Goal: Information Seeking & Learning: Learn about a topic

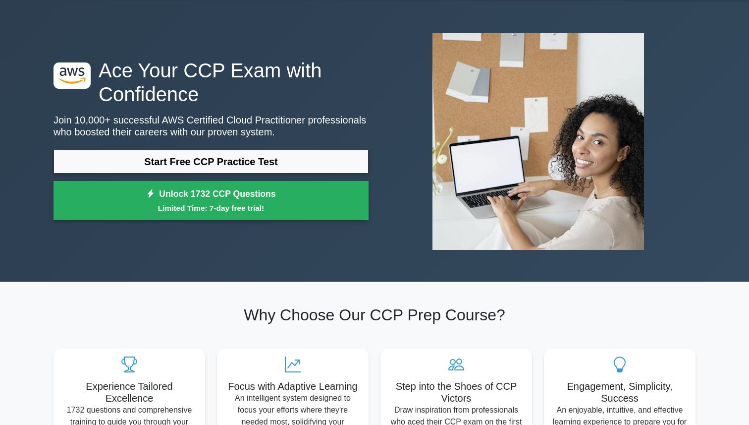
scroll to position [31, 0]
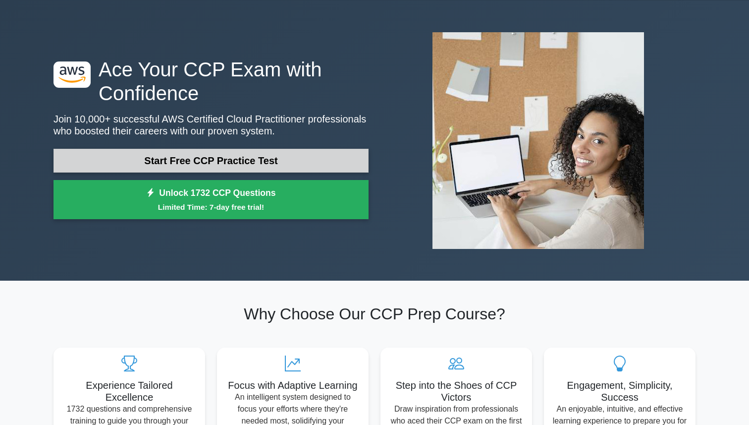
click at [215, 161] on link "Start Free CCP Practice Test" at bounding box center [211, 161] width 315 height 24
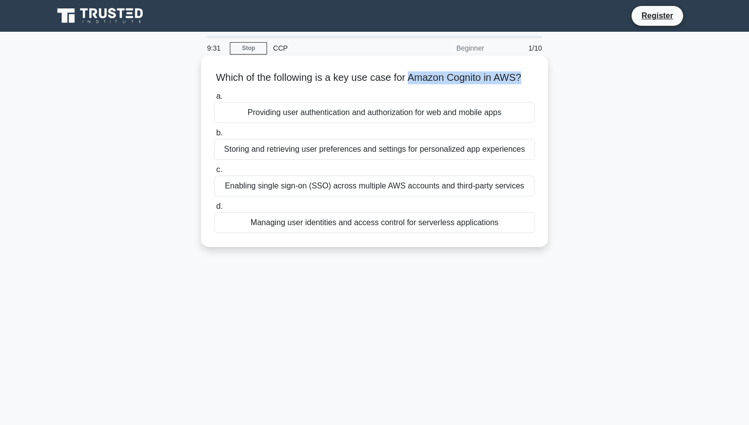
drag, startPoint x: 410, startPoint y: 78, endPoint x: 518, endPoint y: 78, distance: 107.5
click at [518, 78] on h5 "Which of the following is a key use case for Amazon Cognito in AWS? .spinner_0X…" at bounding box center [374, 77] width 323 height 13
copy h5 "Amazon Cognito in AWS?"
click at [380, 115] on div "Providing user authentication and authorization for web and mobile apps" at bounding box center [374, 112] width 321 height 21
click at [214, 100] on input "a. Providing user authentication and authorization for web and mobile apps" at bounding box center [214, 96] width 0 height 6
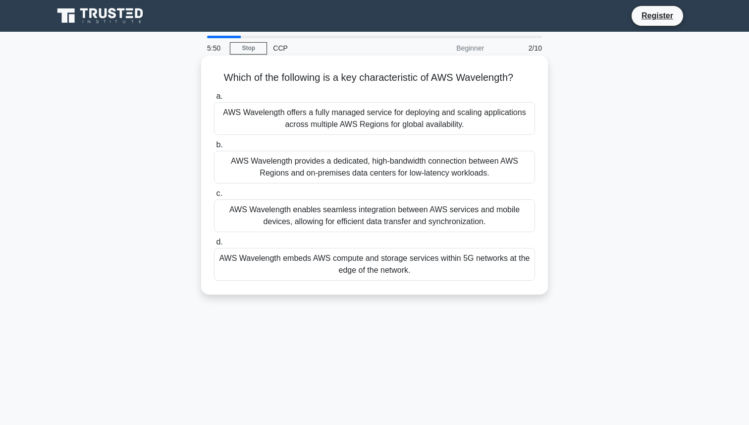
click at [261, 258] on div "AWS Wavelength embeds AWS compute and storage services within 5G networks at th…" at bounding box center [374, 264] width 321 height 33
click at [214, 245] on input "d. AWS Wavelength embeds AWS compute and storage services within 5G networks at…" at bounding box center [214, 242] width 0 height 6
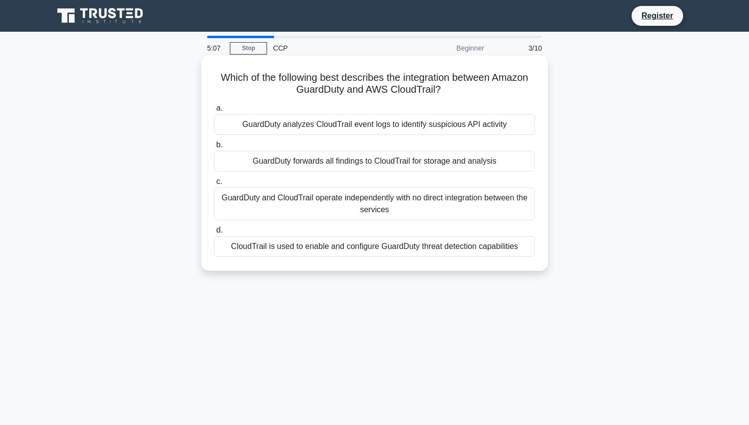
click at [330, 78] on h5 "Which of the following best describes the integration between Amazon GuardDuty …" at bounding box center [374, 83] width 323 height 25
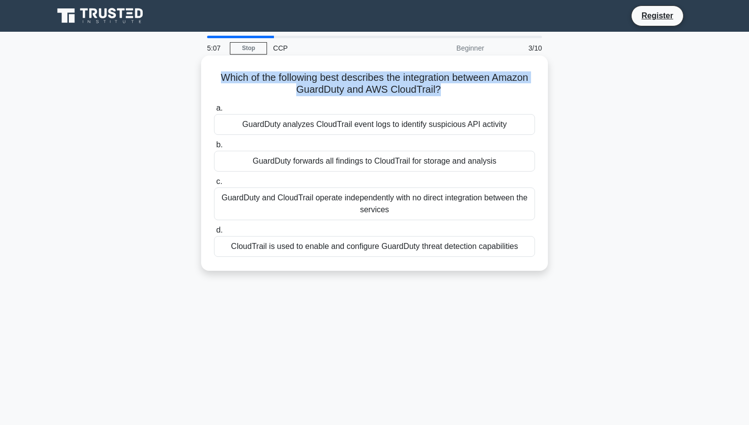
click at [330, 78] on h5 "Which of the following best describes the integration between Amazon GuardDuty …" at bounding box center [374, 83] width 323 height 25
copy div "Which of the following best describes the integration between Amazon GuardDuty …"
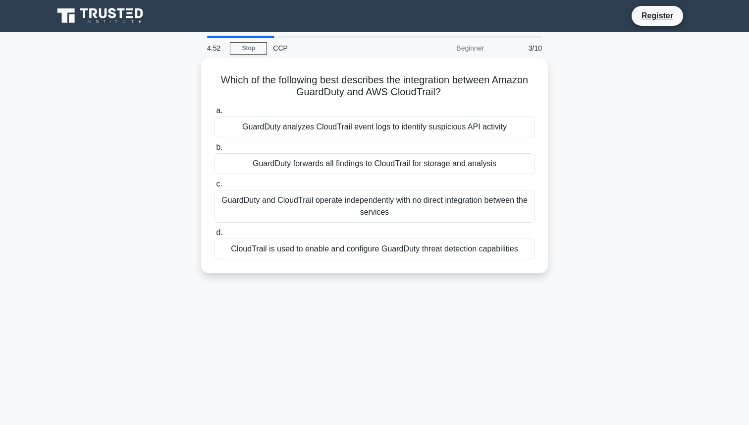
click at [158, 146] on div "Which of the following best describes the integration between Amazon GuardDuty …" at bounding box center [375, 171] width 654 height 227
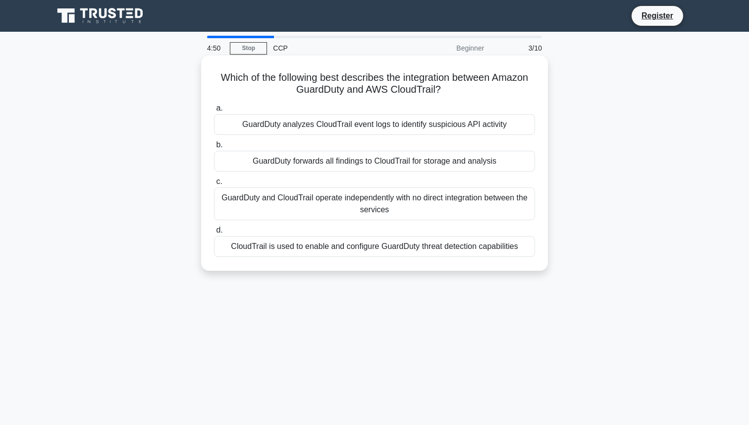
click at [334, 126] on div "GuardDuty analyzes CloudTrail event logs to identify suspicious API activity" at bounding box center [374, 124] width 321 height 21
click at [214, 111] on input "a. GuardDuty analyzes CloudTrail event logs to identify suspicious API activity" at bounding box center [214, 108] width 0 height 6
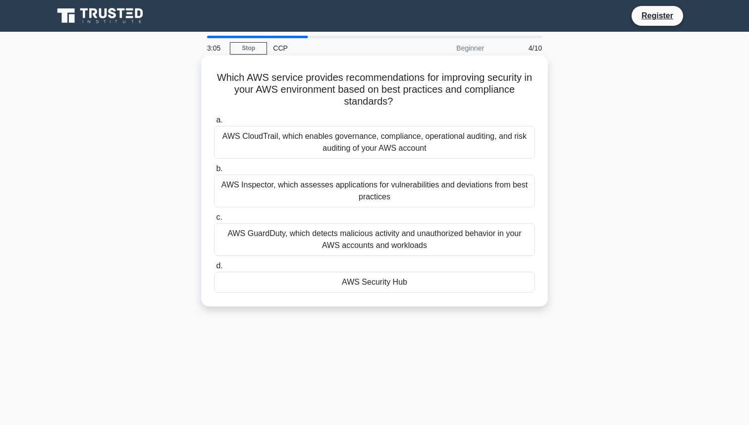
click at [307, 76] on h5 "Which AWS service provides recommendations for improving security in your AWS e…" at bounding box center [374, 89] width 323 height 37
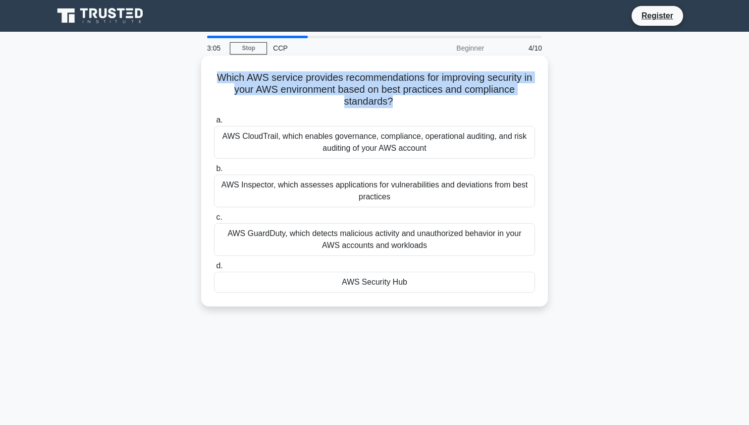
click at [307, 76] on h5 "Which AWS service provides recommendations for improving security in your AWS e…" at bounding box center [374, 89] width 323 height 37
copy div "Which AWS service provides recommendations for improving security in your AWS e…"
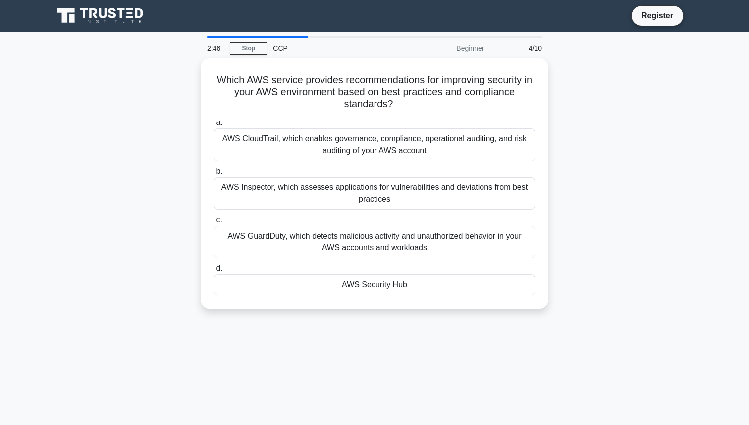
click at [161, 186] on div "Which AWS service provides recommendations for improving security in your AWS e…" at bounding box center [375, 189] width 654 height 263
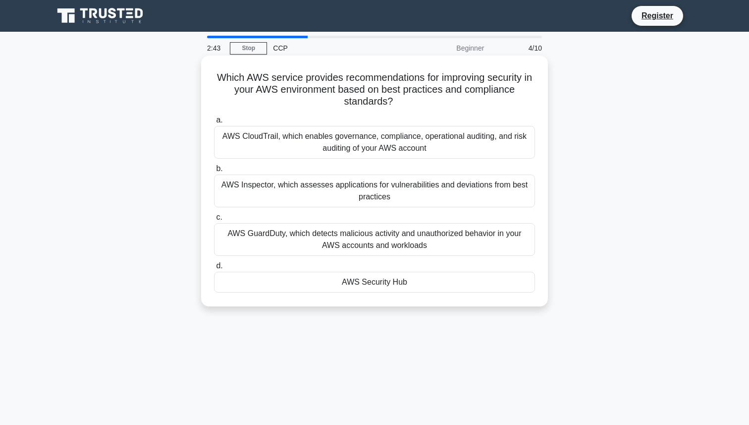
click at [342, 283] on div "AWS Security Hub" at bounding box center [374, 281] width 321 height 21
click at [214, 269] on input "d. AWS Security Hub" at bounding box center [214, 266] width 0 height 6
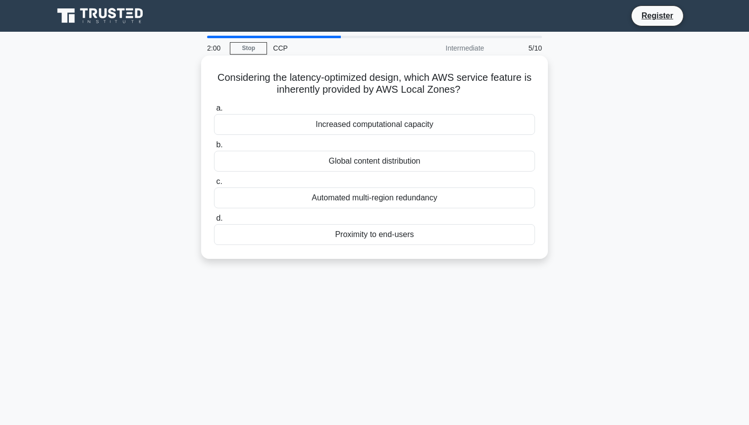
click at [383, 124] on div "Increased computational capacity" at bounding box center [374, 124] width 321 height 21
click at [214, 111] on input "a. Increased computational capacity" at bounding box center [214, 108] width 0 height 6
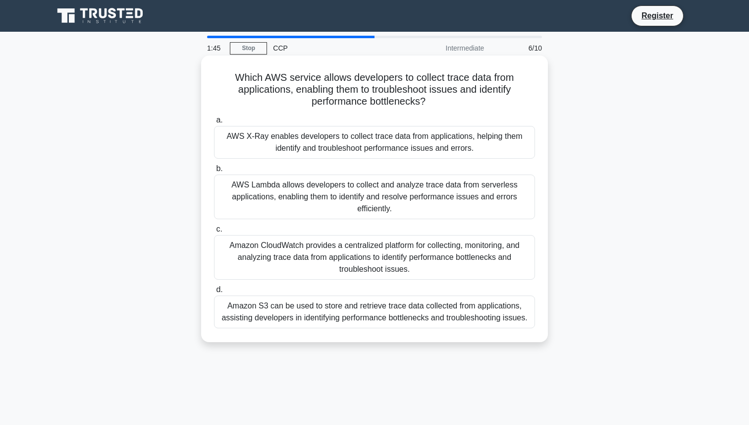
click at [304, 246] on div "Amazon CloudWatch provides a centralized platform for collecting, monitoring, a…" at bounding box center [374, 257] width 321 height 45
click at [214, 232] on input "c. Amazon CloudWatch provides a centralized platform for collecting, monitoring…" at bounding box center [214, 229] width 0 height 6
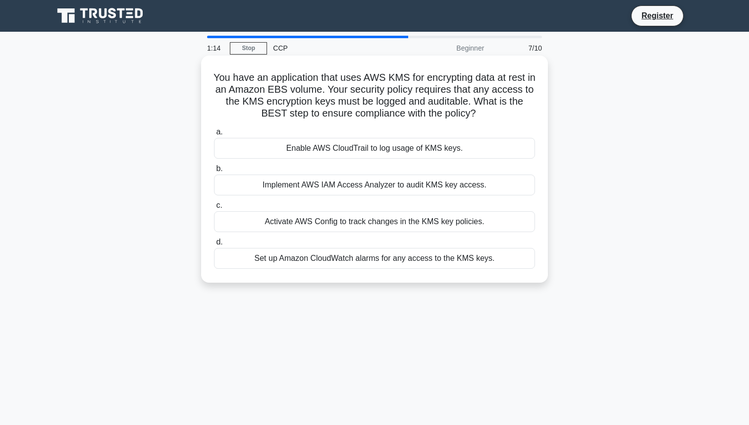
click at [351, 141] on div "Enable AWS CloudTrail to log usage of KMS keys." at bounding box center [374, 148] width 321 height 21
click at [214, 135] on input "a. Enable AWS CloudTrail to log usage of KMS keys." at bounding box center [214, 132] width 0 height 6
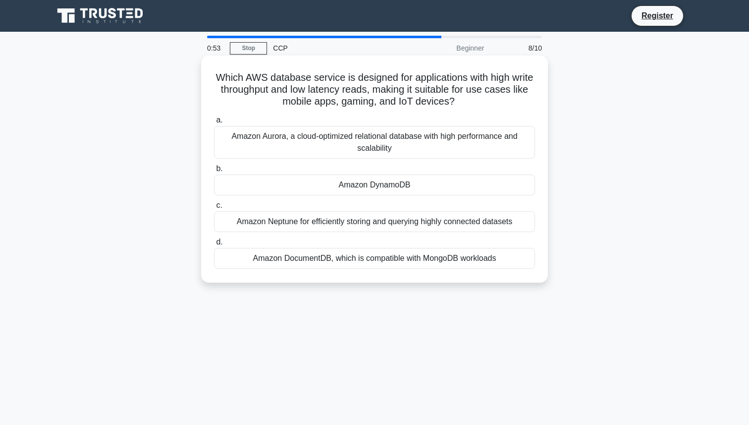
click at [332, 179] on div "Amazon DynamoDB" at bounding box center [374, 184] width 321 height 21
click at [214, 172] on input "b. Amazon DynamoDB" at bounding box center [214, 168] width 0 height 6
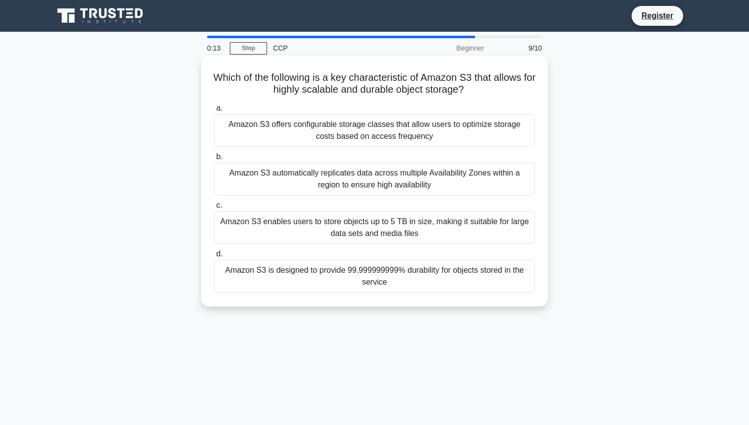
click at [371, 131] on div "Amazon S3 offers configurable storage classes that allow users to optimize stor…" at bounding box center [374, 130] width 321 height 33
click at [214, 111] on input "a. Amazon S3 offers configurable storage classes that allow users to optimize s…" at bounding box center [214, 108] width 0 height 6
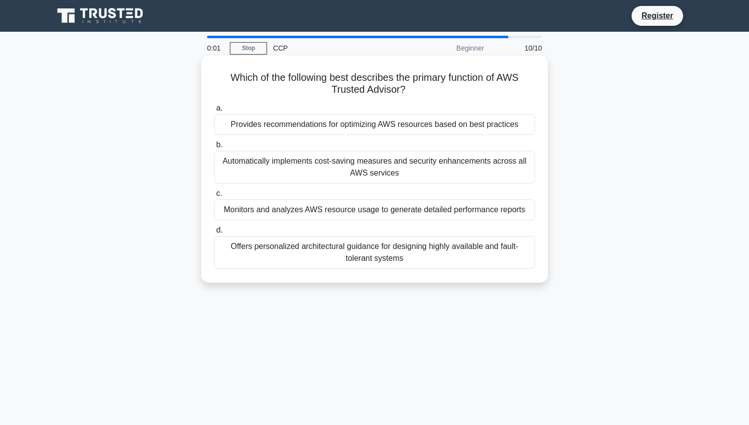
click at [377, 129] on div "Provides recommendations for optimizing AWS resources based on best practices" at bounding box center [374, 124] width 321 height 21
click at [214, 111] on input "a. Provides recommendations for optimizing AWS resources based on best practices" at bounding box center [214, 108] width 0 height 6
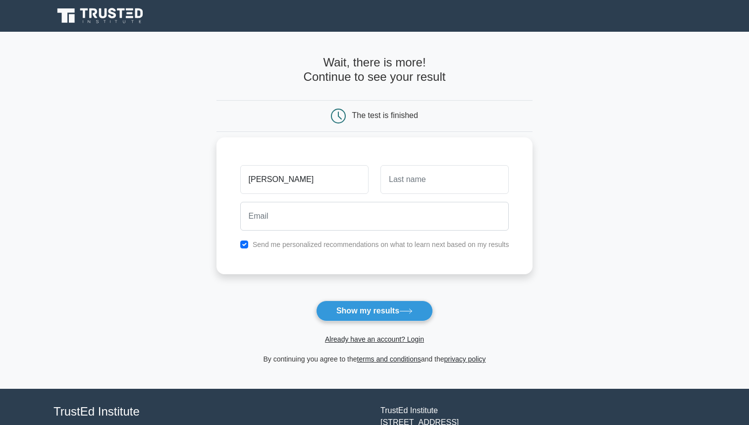
type input "[PERSON_NAME]"
type input "Soni"
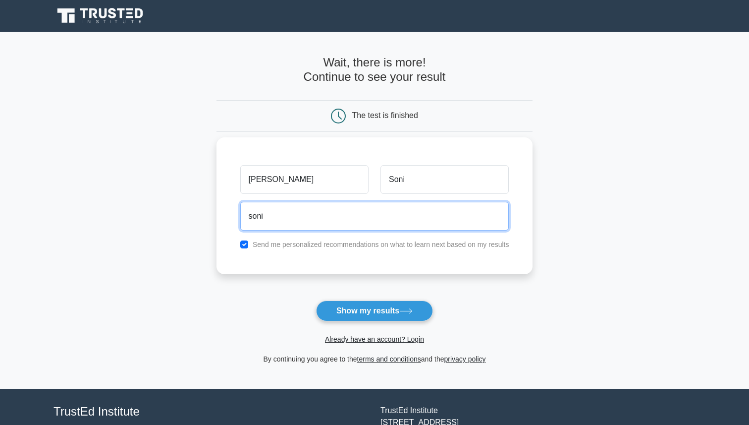
type input "soni.neetesh666@gmail.com"
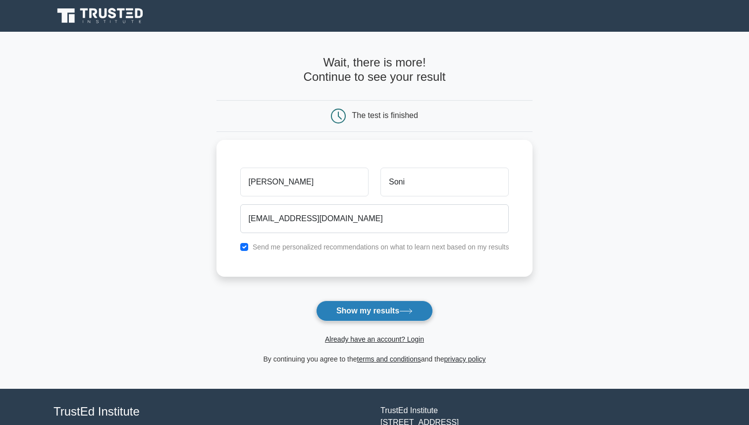
click at [363, 305] on button "Show my results" at bounding box center [374, 310] width 117 height 21
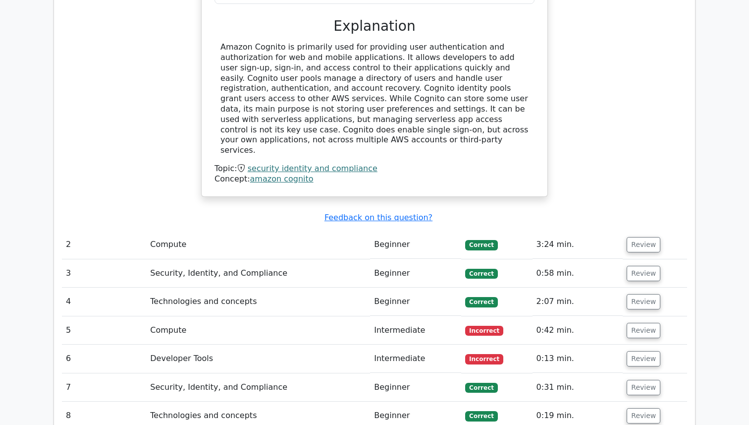
scroll to position [1043, 0]
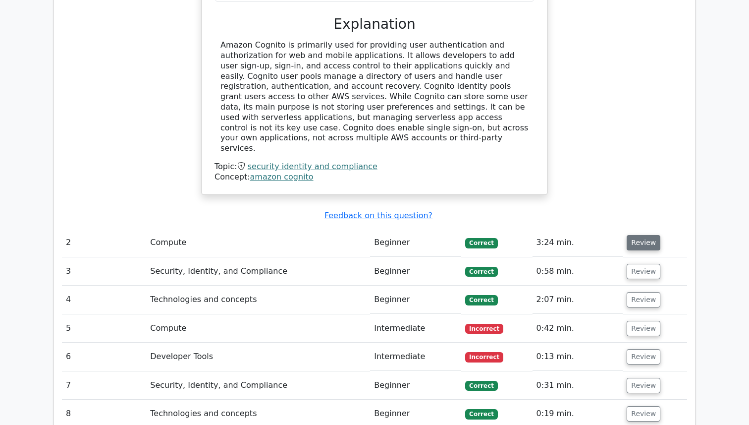
click at [629, 235] on button "Review" at bounding box center [644, 242] width 34 height 15
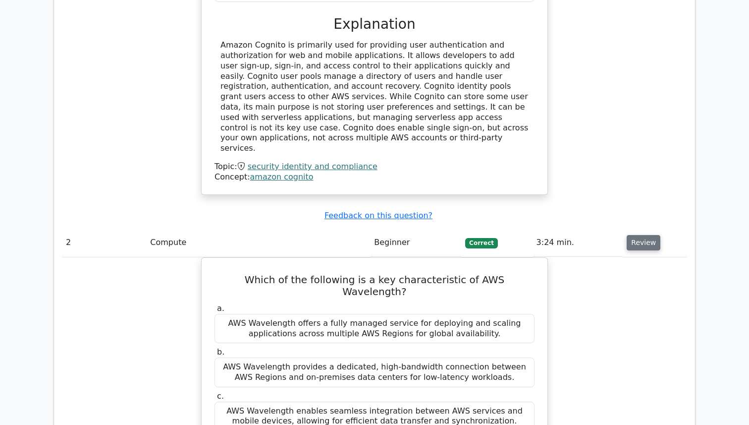
click at [639, 235] on button "Review" at bounding box center [644, 242] width 34 height 15
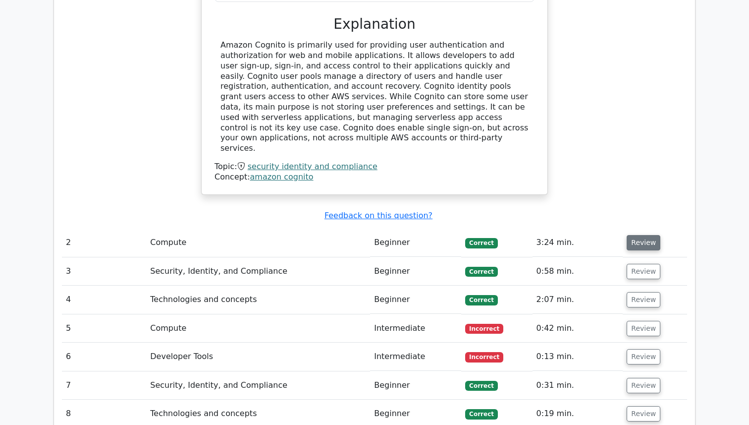
click at [639, 235] on button "Review" at bounding box center [644, 242] width 34 height 15
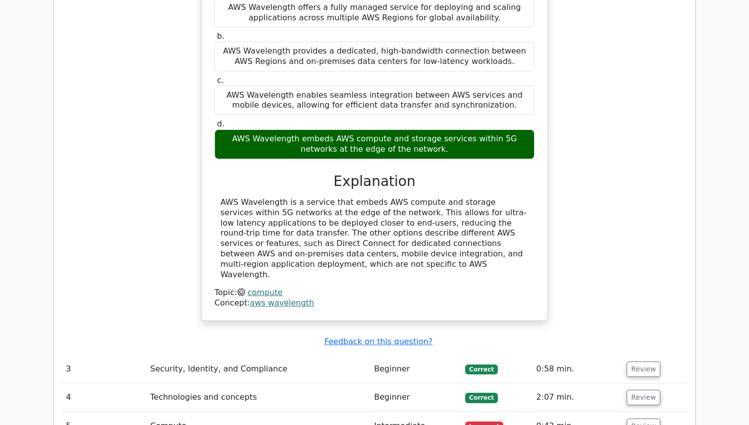
scroll to position [1360, 0]
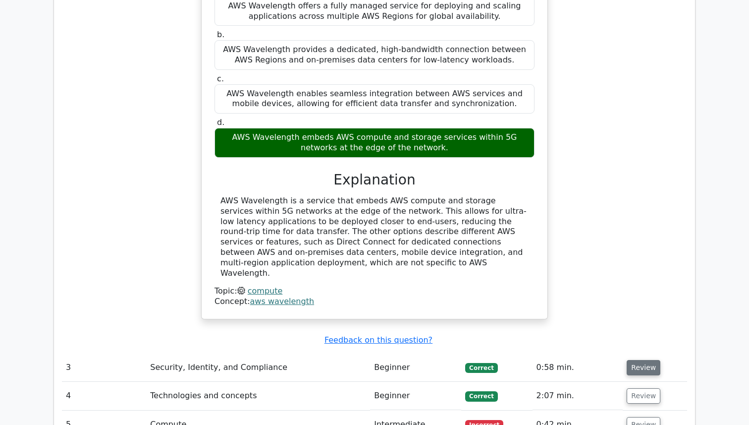
click at [648, 360] on button "Review" at bounding box center [644, 367] width 34 height 15
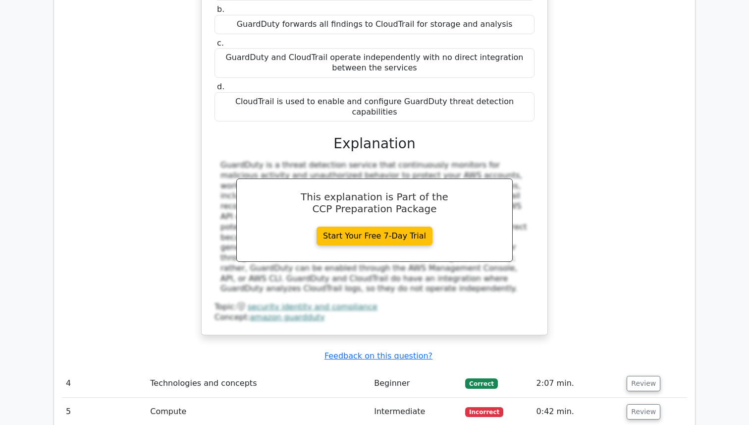
scroll to position [1821, 0]
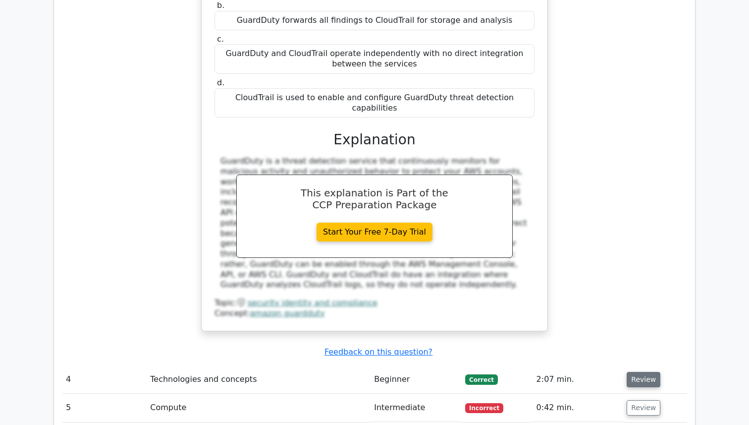
click at [644, 372] on button "Review" at bounding box center [644, 379] width 34 height 15
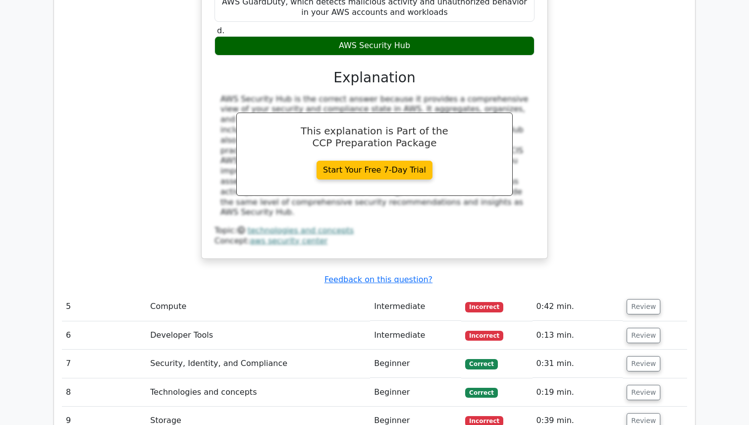
scroll to position [2386, 0]
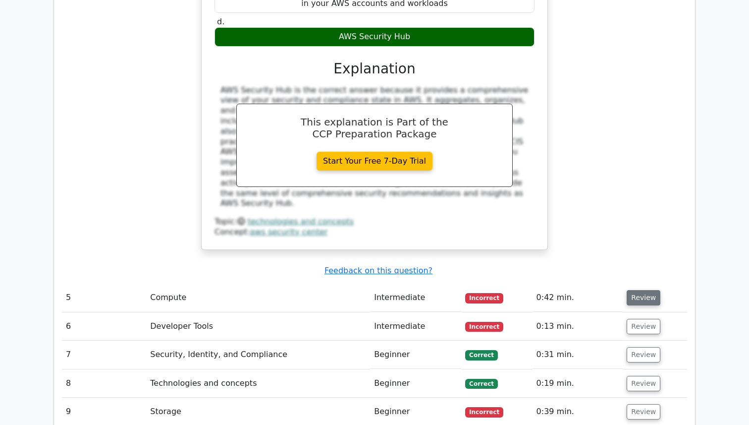
click at [647, 290] on button "Review" at bounding box center [644, 297] width 34 height 15
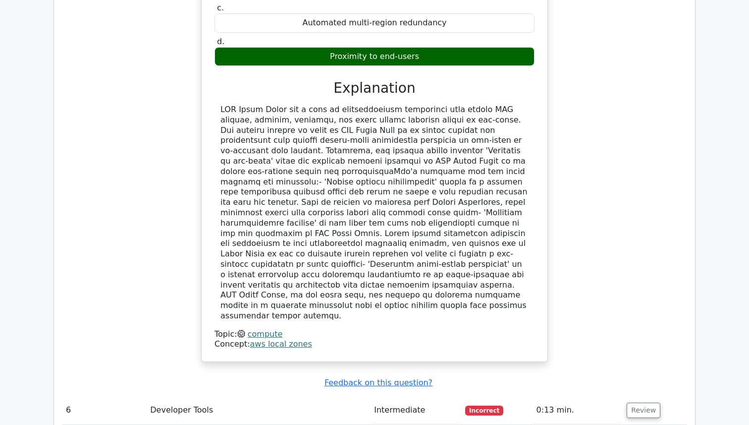
scroll to position [2810, 0]
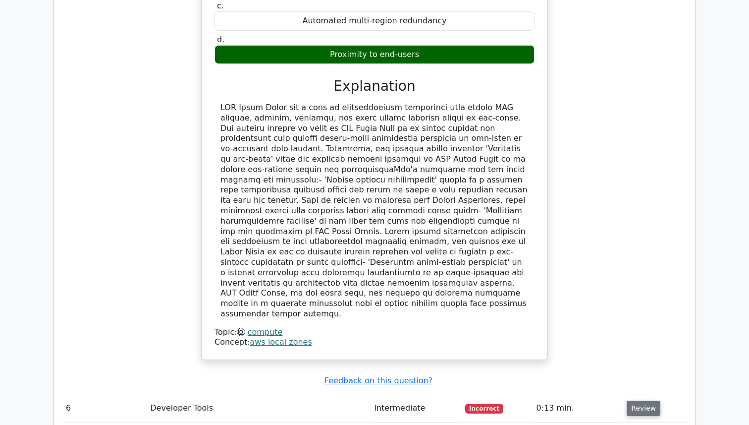
click at [644, 400] on button "Review" at bounding box center [644, 407] width 34 height 15
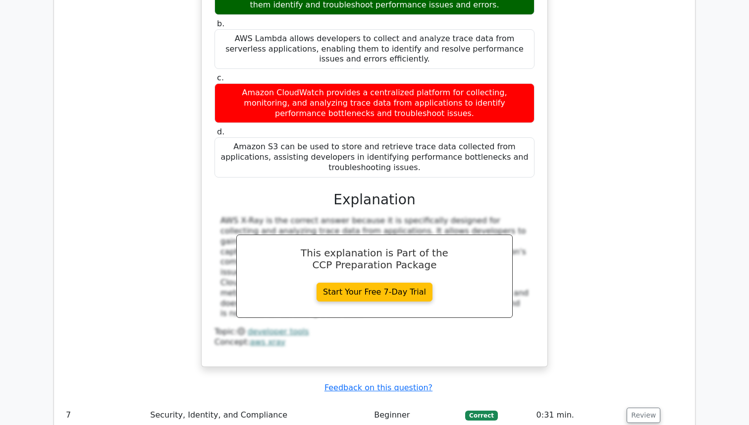
scroll to position [3331, 0]
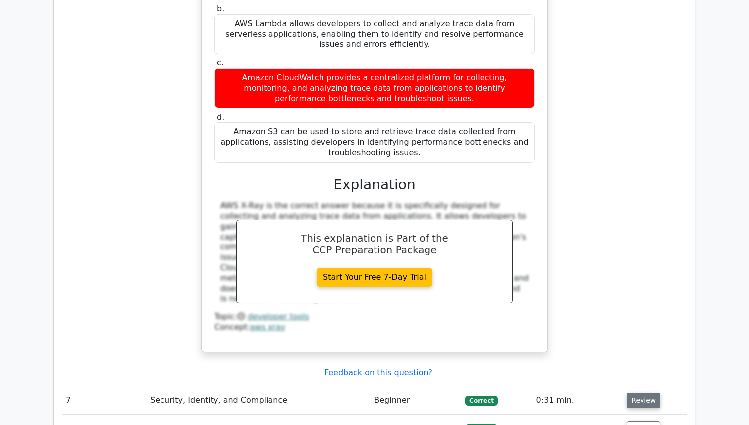
click at [647, 392] on button "Review" at bounding box center [644, 399] width 34 height 15
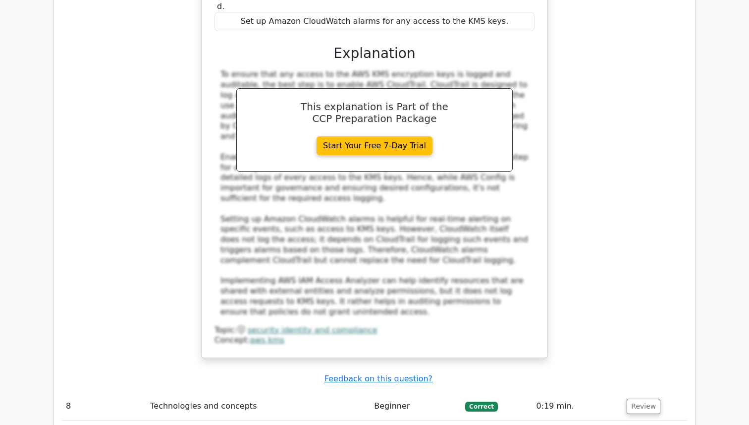
scroll to position [3931, 0]
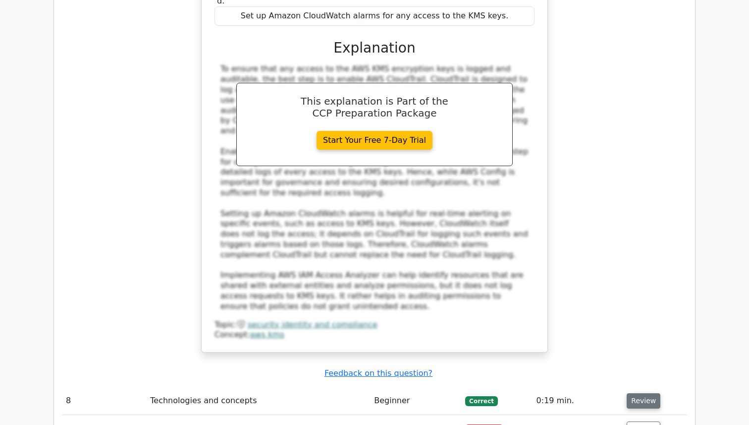
click at [643, 393] on button "Review" at bounding box center [644, 400] width 34 height 15
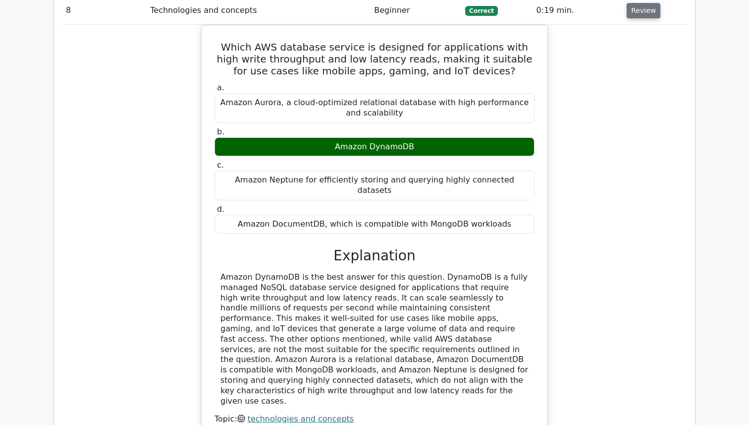
scroll to position [4330, 0]
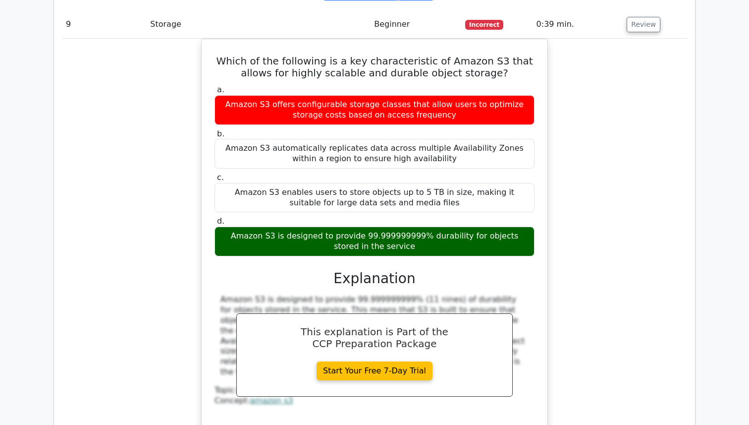
scroll to position [4809, 0]
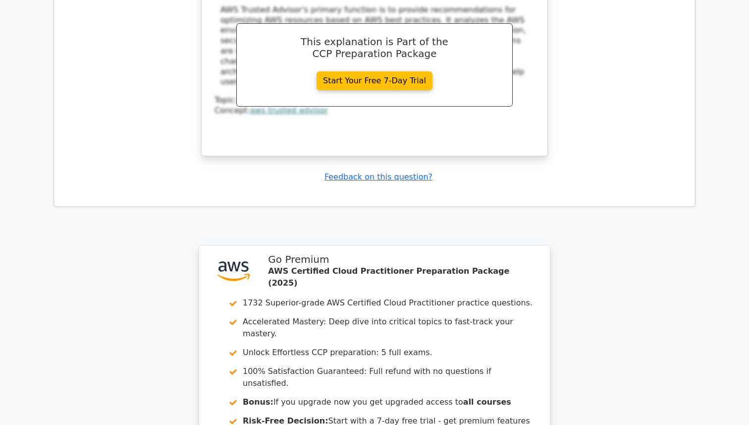
scroll to position [5551, 0]
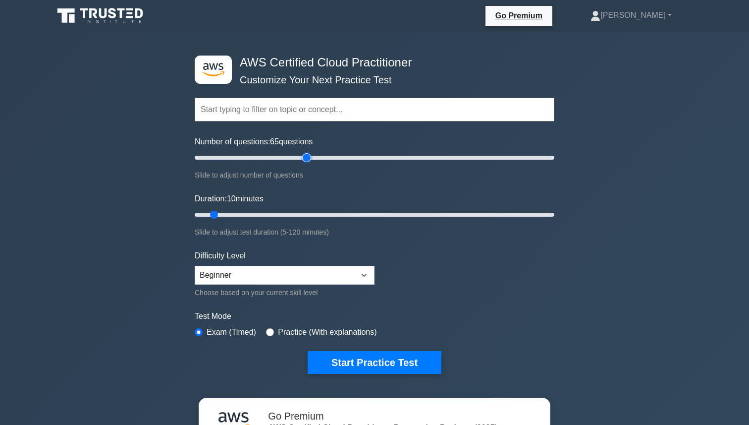
drag, startPoint x: 212, startPoint y: 159, endPoint x: 308, endPoint y: 157, distance: 96.1
type input "65"
click at [307, 157] on input "Number of questions: 65 questions" at bounding box center [375, 158] width 360 height 12
drag, startPoint x: 213, startPoint y: 214, endPoint x: 452, endPoint y: 216, distance: 239.8
type input "90"
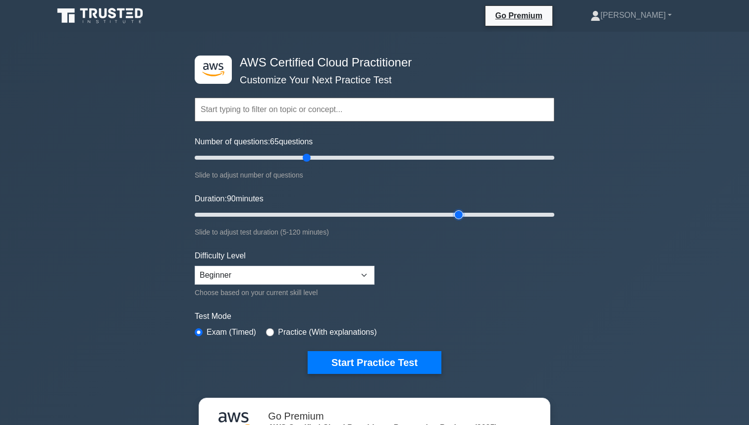
click at [452, 216] on input "Duration: 90 minutes" at bounding box center [375, 215] width 360 height 12
click at [268, 278] on select "Beginner Intermediate Expert" at bounding box center [285, 275] width 180 height 19
click at [195, 266] on select "Beginner Intermediate Expert" at bounding box center [285, 275] width 180 height 19
click at [477, 283] on form "Topics Technologies and concepts Analytics Application Integration Business App…" at bounding box center [375, 220] width 360 height 306
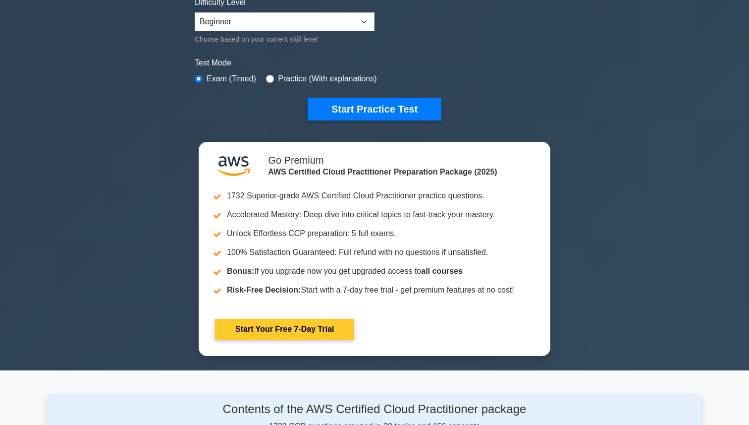
scroll to position [254, 0]
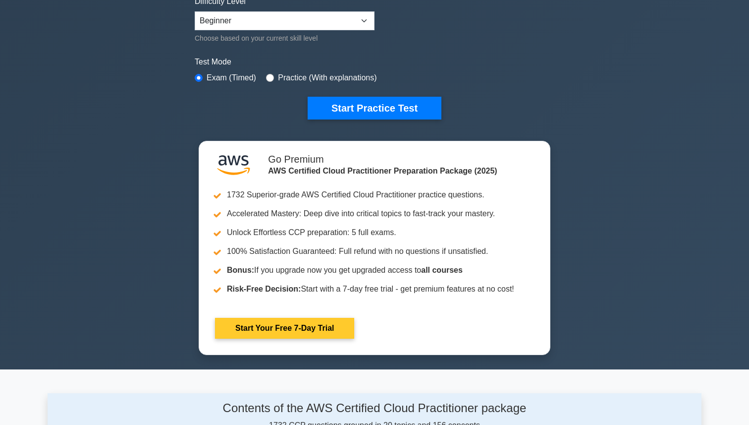
click at [297, 323] on link "Start Your Free 7-Day Trial" at bounding box center [284, 328] width 139 height 21
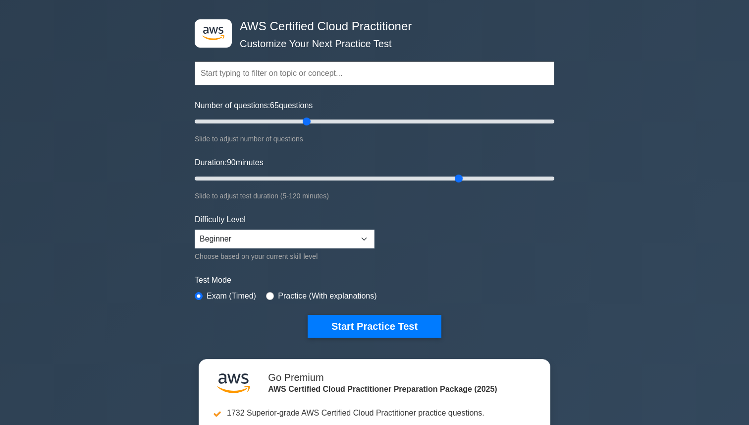
scroll to position [0, 0]
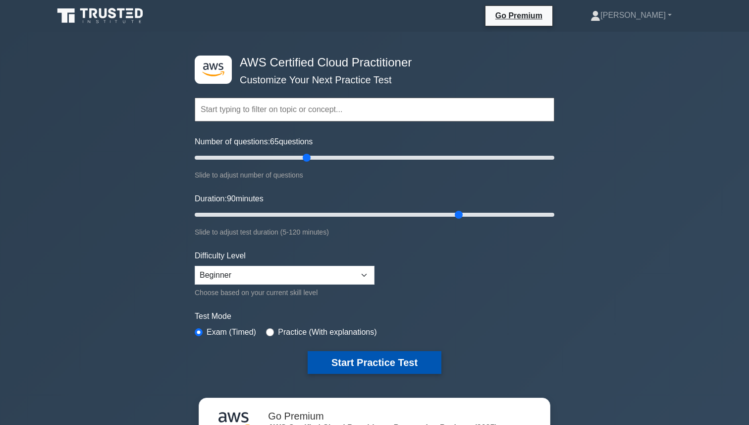
click at [352, 367] on button "Start Practice Test" at bounding box center [375, 362] width 134 height 23
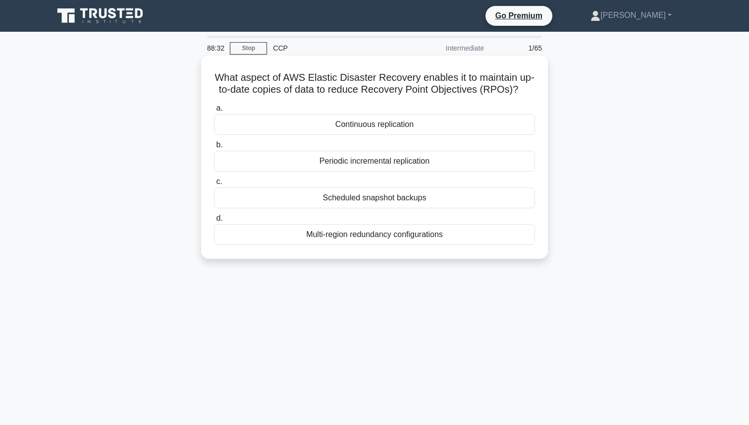
click at [344, 196] on div "Scheduled snapshot backups" at bounding box center [374, 197] width 321 height 21
click at [214, 185] on input "c. Scheduled snapshot backups" at bounding box center [214, 181] width 0 height 6
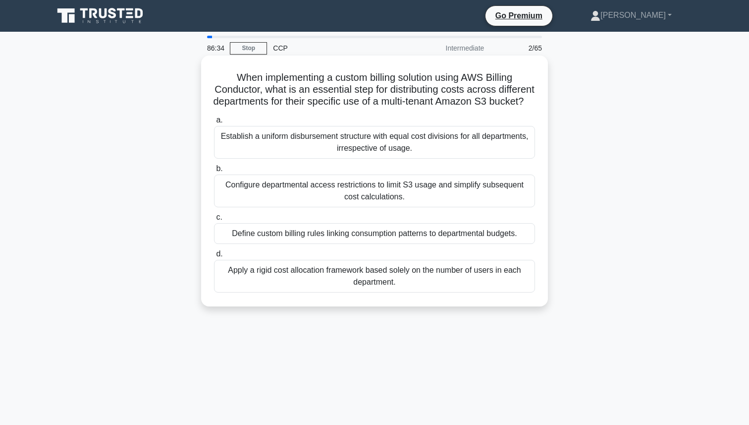
click at [343, 152] on div "Establish a uniform disbursement structure with equal cost divisions for all de…" at bounding box center [374, 142] width 321 height 33
click at [214, 123] on input "a. Establish a uniform disbursement structure with equal cost divisions for all…" at bounding box center [214, 120] width 0 height 6
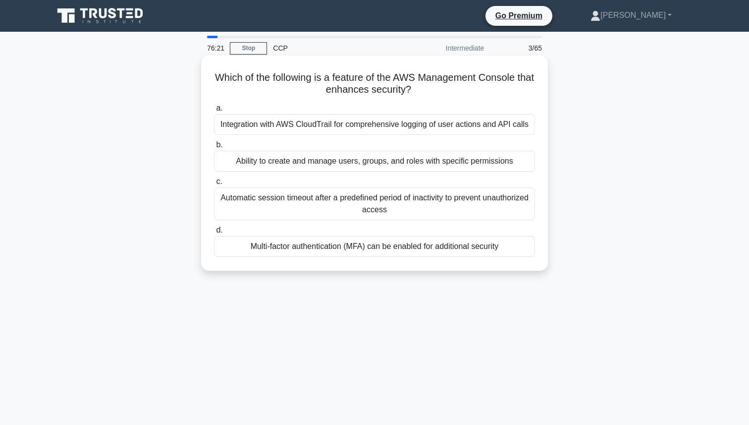
click at [301, 249] on div "Multi-factor authentication (MFA) can be enabled for additional security" at bounding box center [374, 246] width 321 height 21
click at [214, 233] on input "d. Multi-factor authentication (MFA) can be enabled for additional security" at bounding box center [214, 230] width 0 height 6
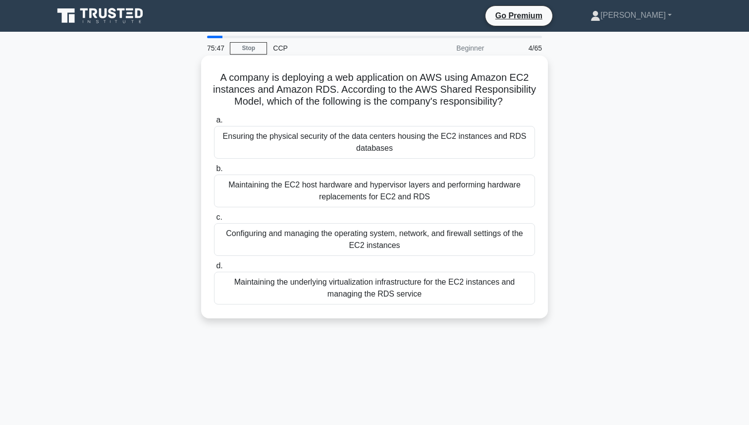
click at [296, 242] on div "Configuring and managing the operating system, network, and firewall settings o…" at bounding box center [374, 239] width 321 height 33
click at [214, 220] on input "c. Configuring and managing the operating system, network, and firewall setting…" at bounding box center [214, 217] width 0 height 6
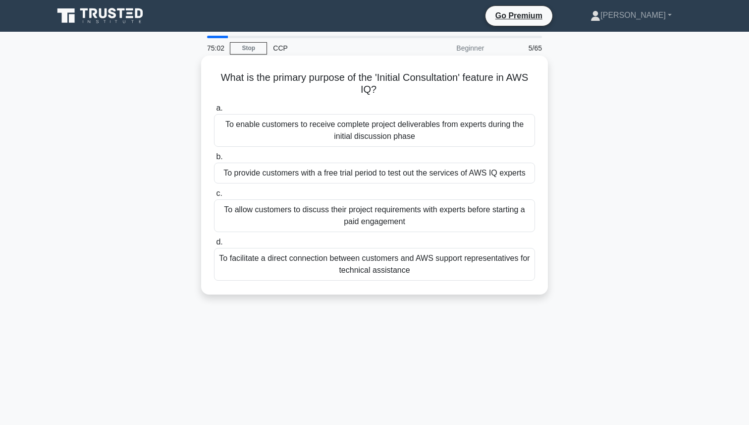
click at [246, 269] on div "To facilitate a direct connection between customers and AWS support representat…" at bounding box center [374, 264] width 321 height 33
click at [214, 245] on input "d. To facilitate a direct connection between customers and AWS support represen…" at bounding box center [214, 242] width 0 height 6
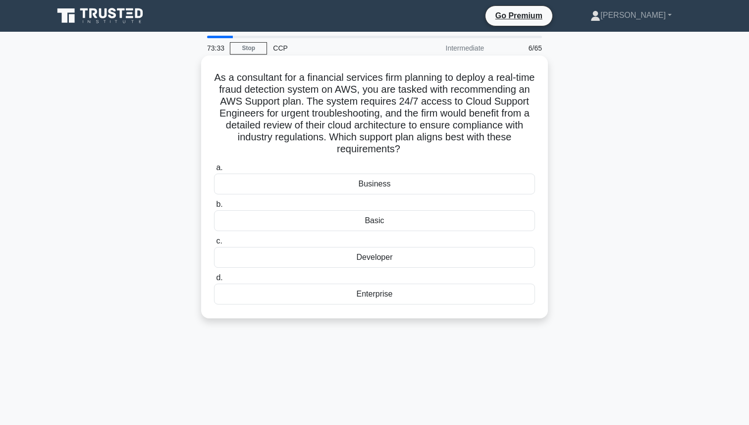
click at [397, 292] on div "Enterprise" at bounding box center [374, 293] width 321 height 21
click at [214, 281] on input "d. Enterprise" at bounding box center [214, 277] width 0 height 6
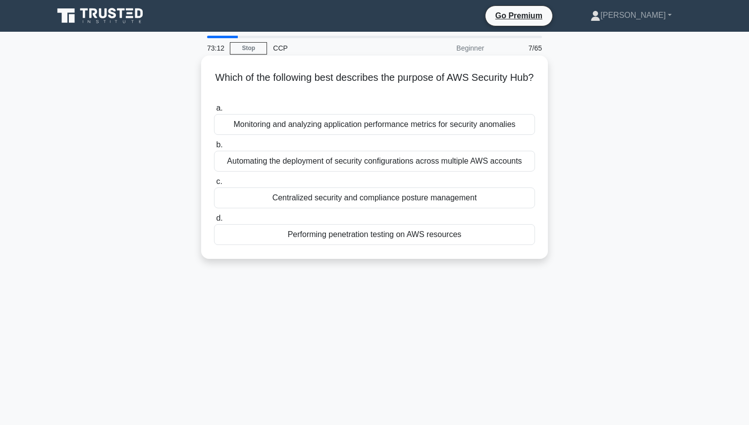
click at [383, 118] on div "Monitoring and analyzing application performance metrics for security anomalies" at bounding box center [374, 124] width 321 height 21
click at [214, 111] on input "a. Monitoring and analyzing application performance metrics for security anomal…" at bounding box center [214, 108] width 0 height 6
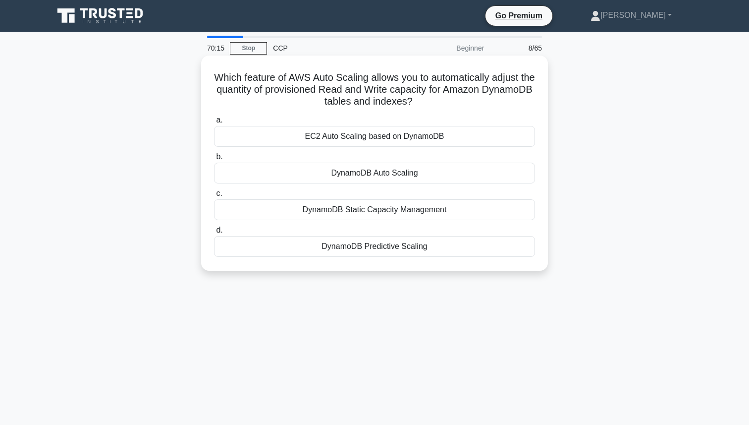
click at [360, 135] on div "EC2 Auto Scaling based on DynamoDB" at bounding box center [374, 136] width 321 height 21
click at [214, 123] on input "a. EC2 Auto Scaling based on DynamoDB" at bounding box center [214, 120] width 0 height 6
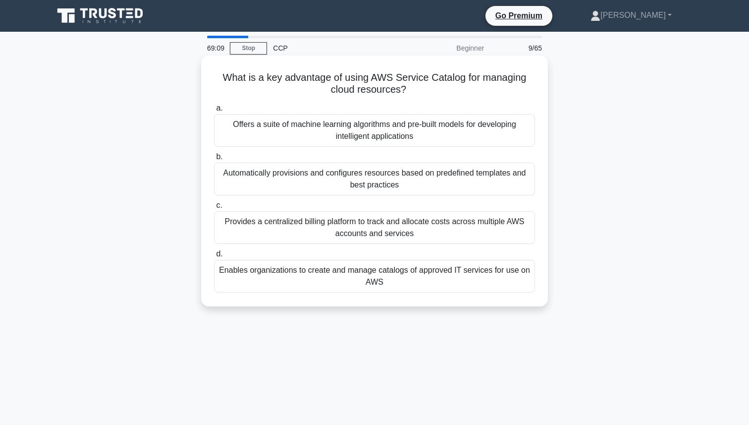
click at [330, 168] on div "Automatically provisions and configures resources based on predefined templates…" at bounding box center [374, 178] width 321 height 33
click at [214, 160] on input "b. Automatically provisions and configures resources based on predefined templa…" at bounding box center [214, 157] width 0 height 6
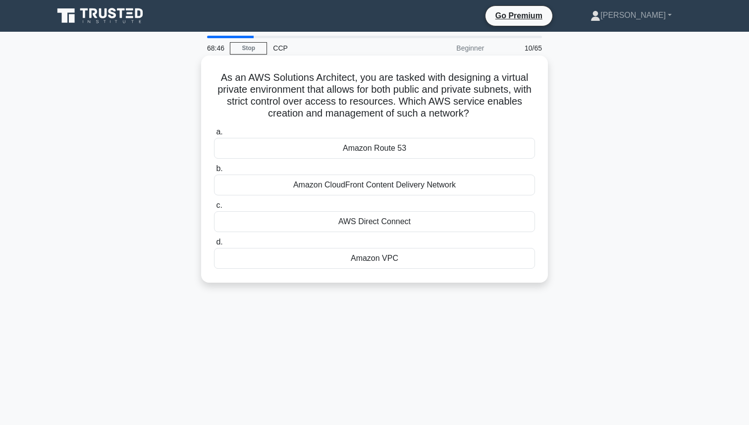
click at [300, 266] on div "Amazon VPC" at bounding box center [374, 258] width 321 height 21
click at [214, 245] on input "d. Amazon VPC" at bounding box center [214, 242] width 0 height 6
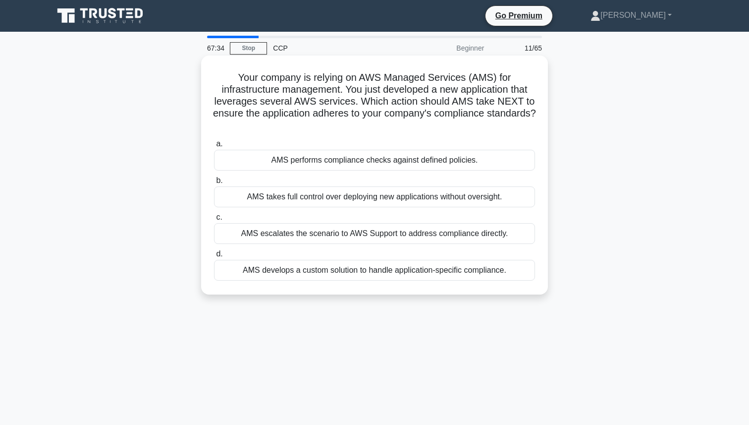
click at [485, 161] on div "AMS performs compliance checks against defined policies." at bounding box center [374, 160] width 321 height 21
click at [214, 147] on input "a. AMS performs compliance checks against defined policies." at bounding box center [214, 144] width 0 height 6
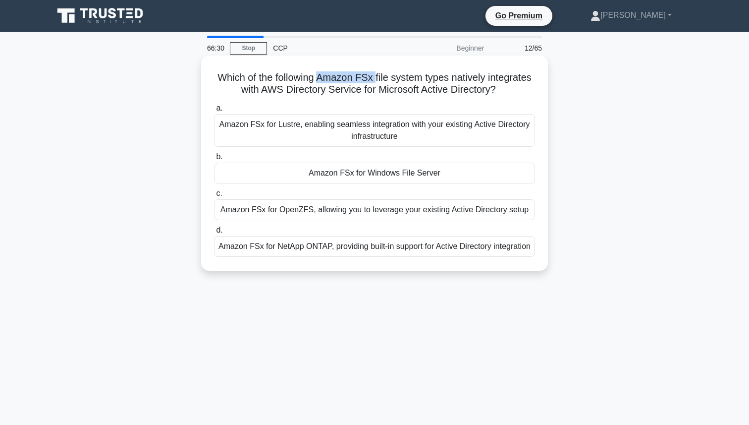
drag, startPoint x: 320, startPoint y: 77, endPoint x: 374, endPoint y: 76, distance: 54.5
click at [374, 76] on h5 "Which of the following Amazon FSx file system types natively integrates with AW…" at bounding box center [374, 83] width 323 height 25
copy h5 "Amazon FSx"
click at [292, 170] on div "Amazon FSx for Windows File Server" at bounding box center [374, 172] width 321 height 21
click at [214, 160] on input "b. Amazon FSx for Windows File Server" at bounding box center [214, 157] width 0 height 6
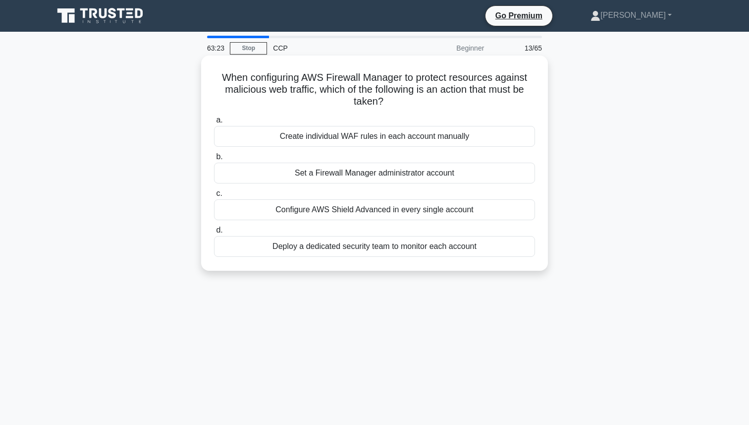
click at [307, 138] on div "Create individual WAF rules in each account manually" at bounding box center [374, 136] width 321 height 21
click at [214, 123] on input "a. Create individual WAF rules in each account manually" at bounding box center [214, 120] width 0 height 6
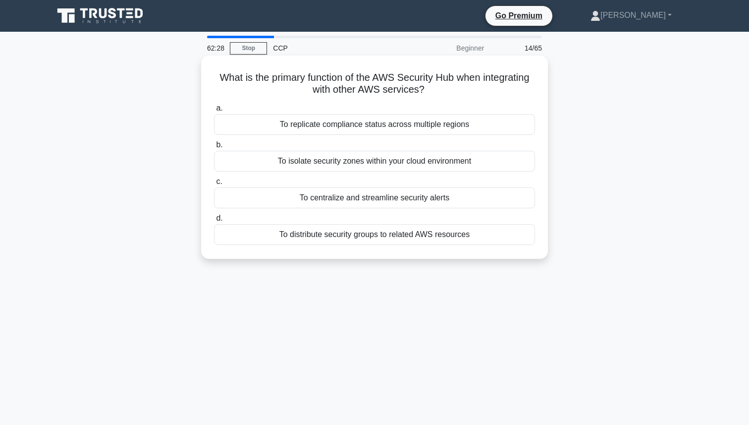
click at [334, 196] on div "To centralize and streamline security alerts" at bounding box center [374, 197] width 321 height 21
click at [214, 185] on input "c. To centralize and streamline security alerts" at bounding box center [214, 181] width 0 height 6
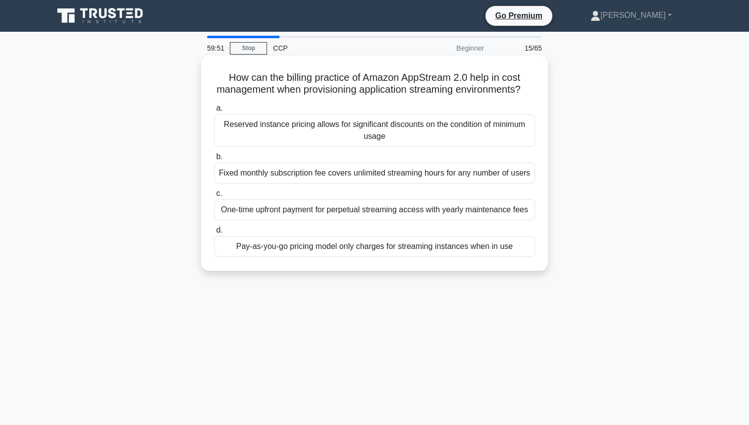
click at [333, 79] on h5 "How can the billing practice of Amazon AppStream 2.0 help in cost management wh…" at bounding box center [374, 83] width 323 height 25
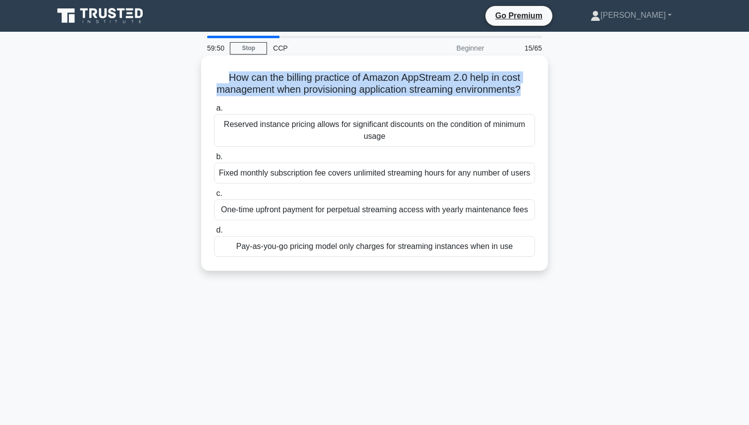
click at [333, 79] on h5 "How can the billing practice of Amazon AppStream 2.0 help in cost management wh…" at bounding box center [374, 83] width 323 height 25
copy div "How can the billing practice of Amazon AppStream 2.0 help in cost management wh…"
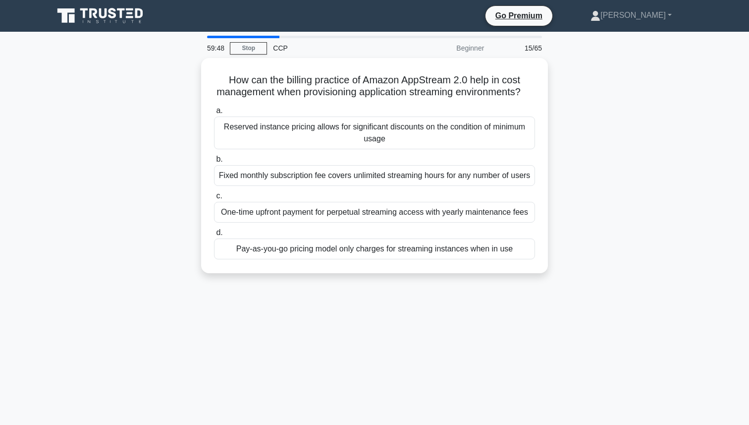
click at [139, 187] on div "How can the billing practice of Amazon AppStream 2.0 help in cost management wh…" at bounding box center [375, 171] width 654 height 227
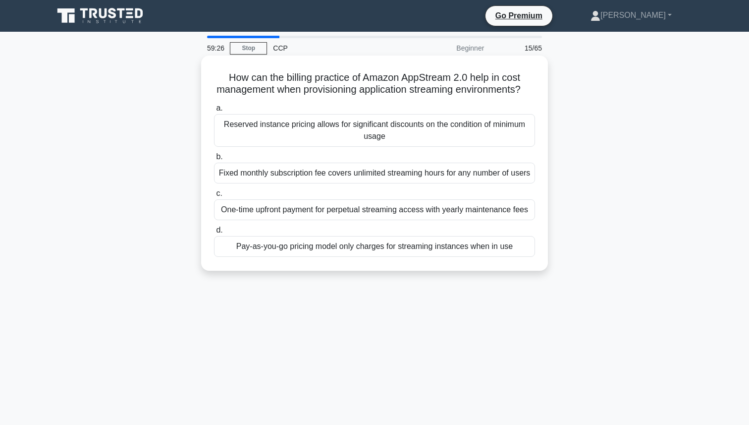
click at [272, 248] on div "Pay-as-you-go pricing model only charges for streaming instances when in use" at bounding box center [374, 246] width 321 height 21
click at [214, 233] on input "d. Pay-as-you-go pricing model only charges for streaming instances when in use" at bounding box center [214, 230] width 0 height 6
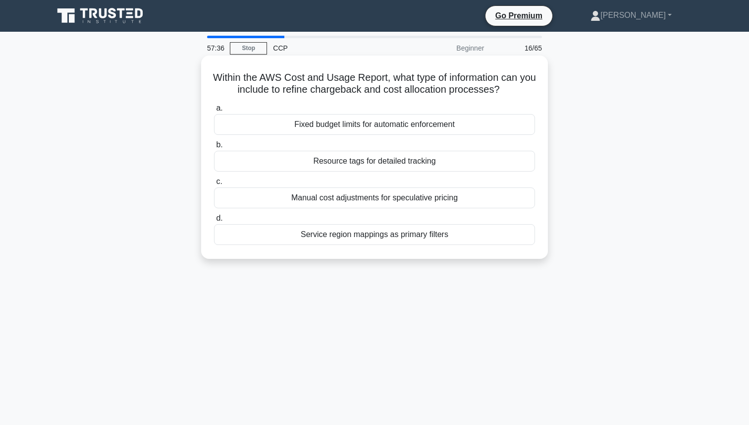
click at [363, 164] on div "Resource tags for detailed tracking" at bounding box center [374, 161] width 321 height 21
click at [214, 148] on input "b. Resource tags for detailed tracking" at bounding box center [214, 145] width 0 height 6
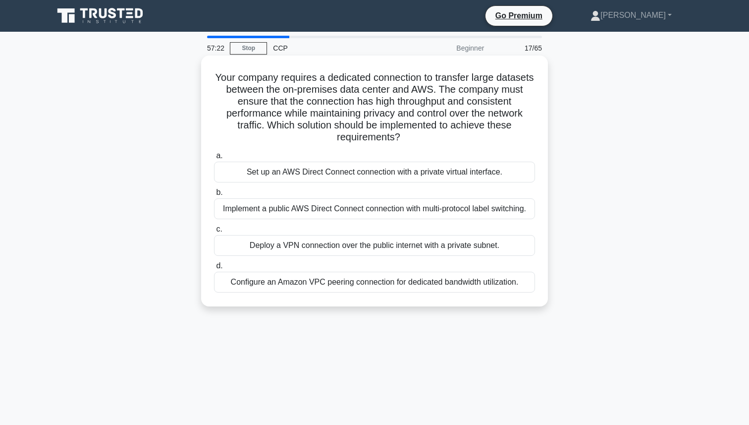
click at [414, 103] on h5 "Your company requires a dedicated connection to transfer large datasets between…" at bounding box center [374, 107] width 323 height 72
click at [349, 171] on div "Set up an AWS Direct Connect connection with a private virtual interface." at bounding box center [374, 171] width 321 height 21
click at [214, 159] on input "a. Set up an AWS Direct Connect connection with a private virtual interface." at bounding box center [214, 156] width 0 height 6
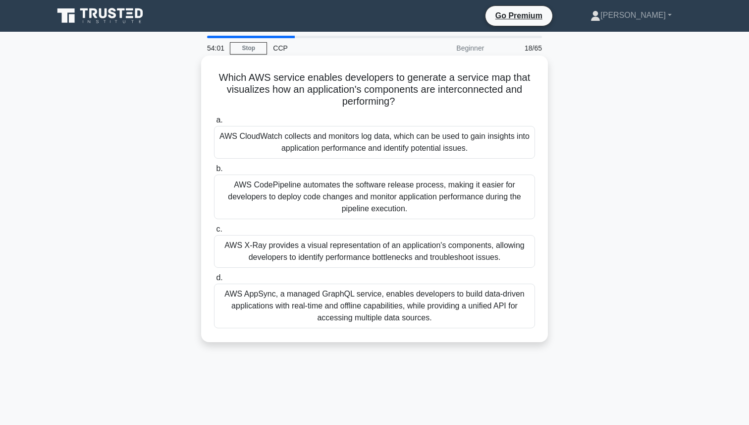
click at [289, 249] on div "AWS X-Ray provides a visual representation of an application's components, allo…" at bounding box center [374, 251] width 321 height 33
click at [214, 232] on input "c. AWS X-Ray provides a visual representation of an application's components, a…" at bounding box center [214, 229] width 0 height 6
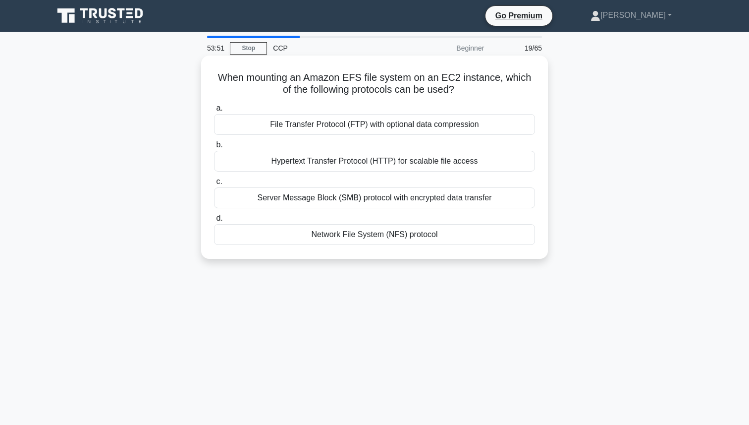
click at [344, 122] on div "File Transfer Protocol (FTP) with optional data compression" at bounding box center [374, 124] width 321 height 21
click at [214, 111] on input "a. File Transfer Protocol (FTP) with optional data compression" at bounding box center [214, 108] width 0 height 6
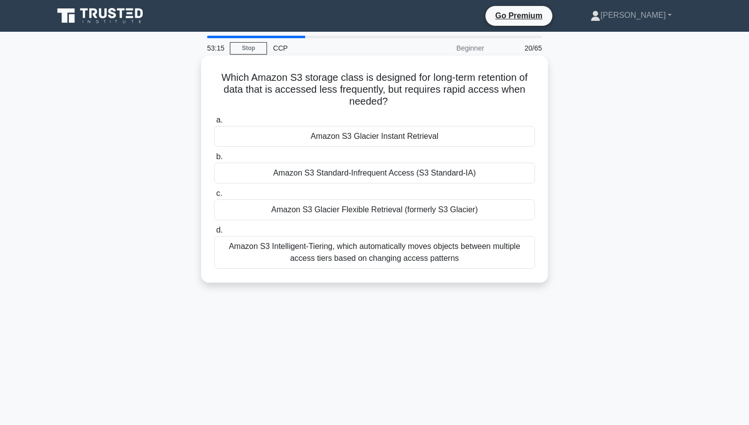
click at [307, 174] on div "Amazon S3 Standard-Infrequent Access (S3 Standard-IA)" at bounding box center [374, 172] width 321 height 21
click at [214, 160] on input "b. Amazon S3 Standard-Infrequent Access (S3 Standard-IA)" at bounding box center [214, 157] width 0 height 6
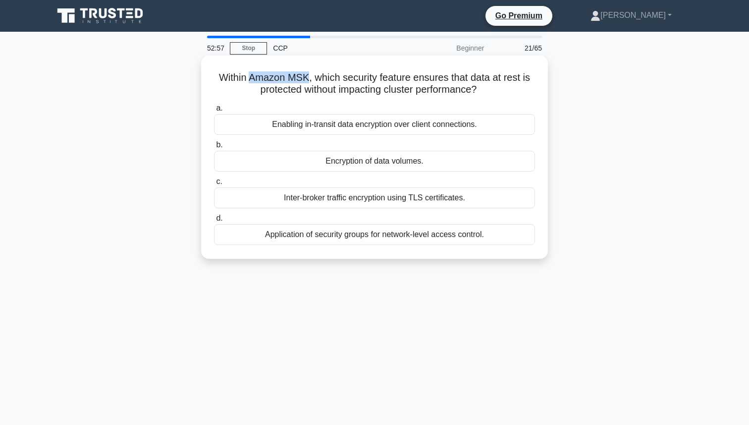
drag, startPoint x: 251, startPoint y: 79, endPoint x: 305, endPoint y: 79, distance: 54.0
click at [305, 79] on h5 "Within Amazon MSK, which security feature ensures that data at rest is protecte…" at bounding box center [374, 83] width 323 height 25
copy h5 "Amazon MSK"
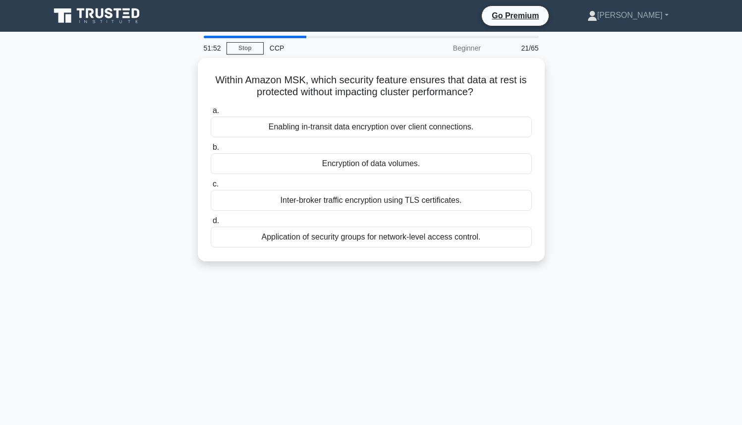
click at [147, 170] on div "Within Amazon MSK, which security feature ensures that data at rest is protecte…" at bounding box center [371, 165] width 654 height 215
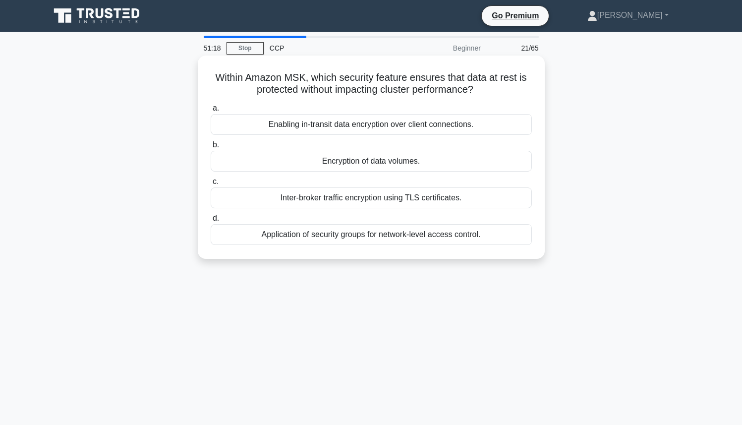
click at [313, 127] on div "Enabling in-transit data encryption over client connections." at bounding box center [371, 124] width 321 height 21
click at [211, 111] on input "a. Enabling in-transit data encryption over client connections." at bounding box center [211, 108] width 0 height 6
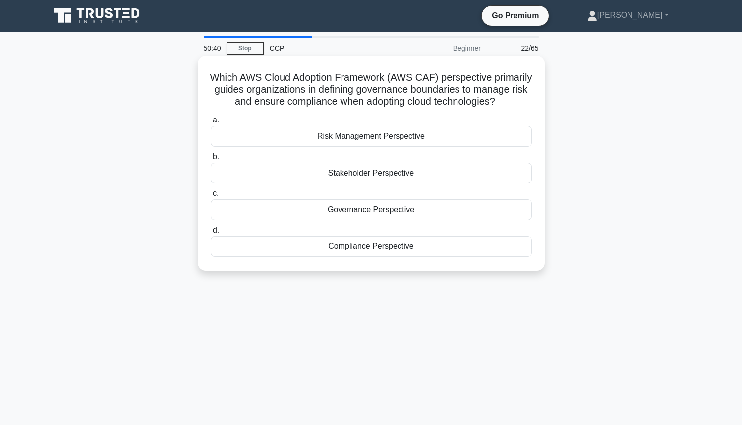
click at [403, 215] on div "Governance Perspective" at bounding box center [371, 209] width 321 height 21
click at [211, 197] on input "c. Governance Perspective" at bounding box center [211, 193] width 0 height 6
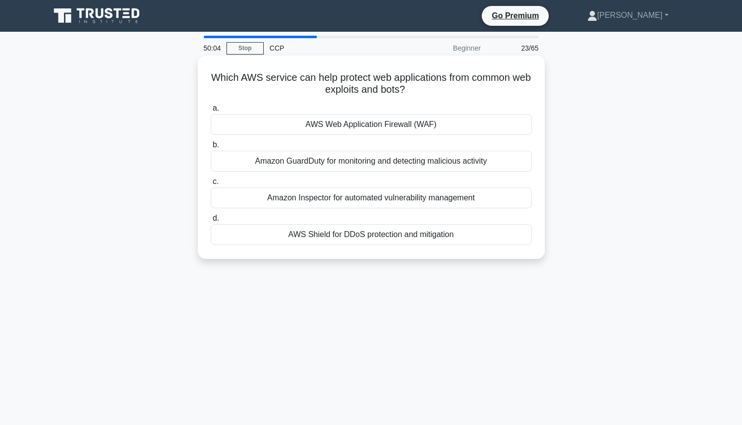
click at [432, 129] on div "AWS Web Application Firewall (WAF)" at bounding box center [371, 124] width 321 height 21
click at [211, 111] on input "a. AWS Web Application Firewall (WAF)" at bounding box center [211, 108] width 0 height 6
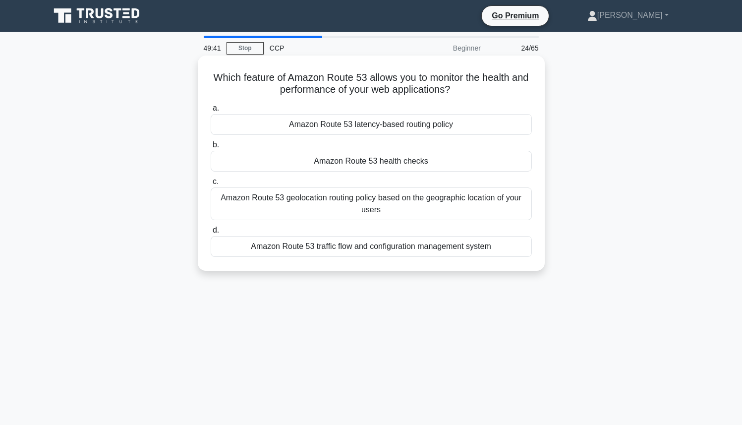
click at [432, 159] on div "Amazon Route 53 health checks" at bounding box center [371, 161] width 321 height 21
click at [211, 148] on input "b. Amazon Route 53 health checks" at bounding box center [211, 145] width 0 height 6
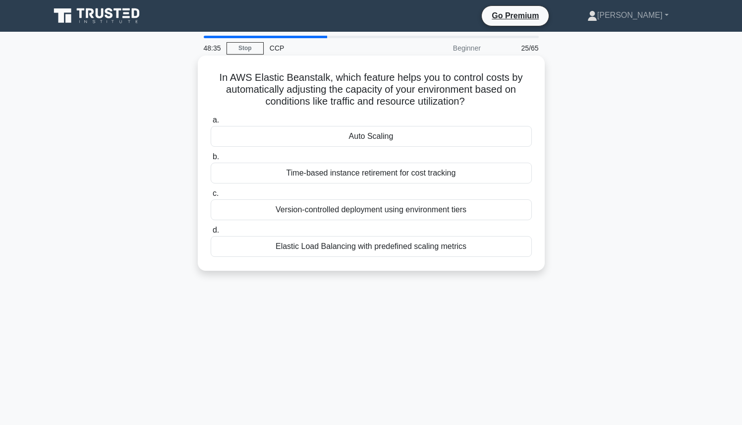
click at [374, 245] on div "Elastic Load Balancing with predefined scaling metrics" at bounding box center [371, 246] width 321 height 21
click at [211, 233] on input "d. Elastic Load Balancing with predefined scaling metrics" at bounding box center [211, 230] width 0 height 6
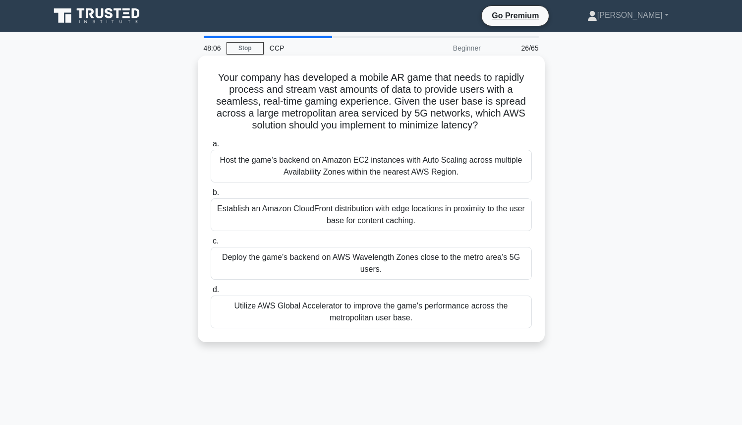
click at [359, 259] on div "Deploy the game’s backend on AWS Wavelength Zones close to the metro area’s 5G …" at bounding box center [371, 263] width 321 height 33
click at [211, 244] on input "c. Deploy the game’s backend on AWS Wavelength Zones close to the metro area’s …" at bounding box center [211, 241] width 0 height 6
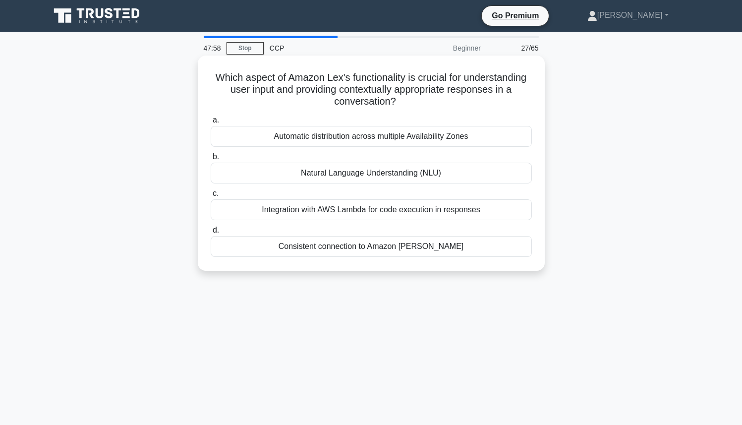
click at [335, 81] on h5 "Which aspect of Amazon Lex's functionality is crucial for understanding user in…" at bounding box center [371, 89] width 323 height 37
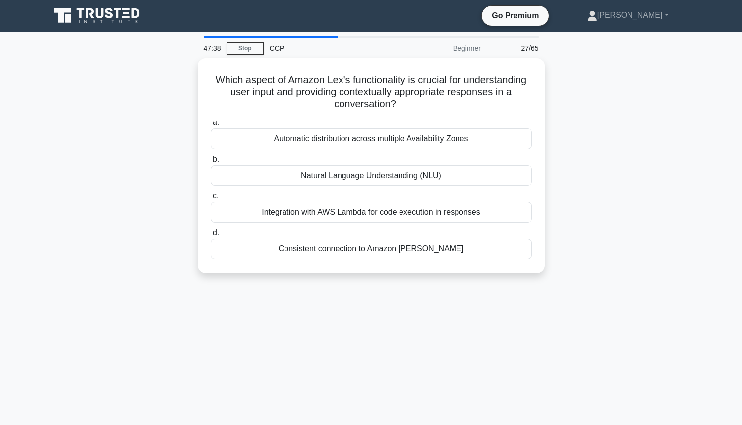
click at [89, 219] on div "Which aspect of Amazon Lex's functionality is crucial for understanding user in…" at bounding box center [371, 171] width 654 height 227
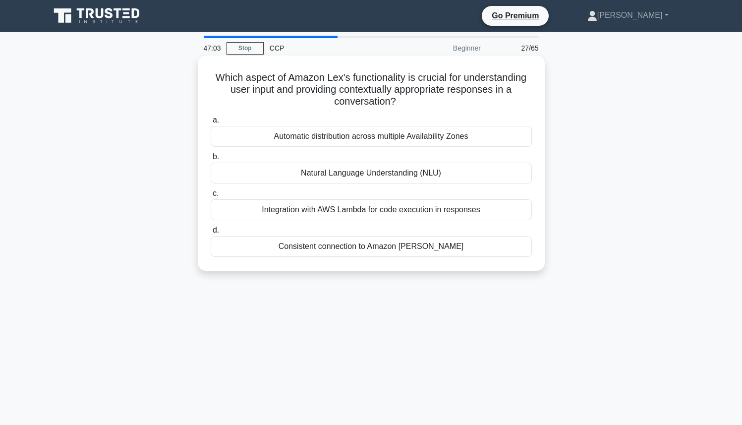
click at [388, 176] on div "Natural Language Understanding (NLU)" at bounding box center [371, 172] width 321 height 21
click at [211, 160] on input "b. Natural Language Understanding (NLU)" at bounding box center [211, 157] width 0 height 6
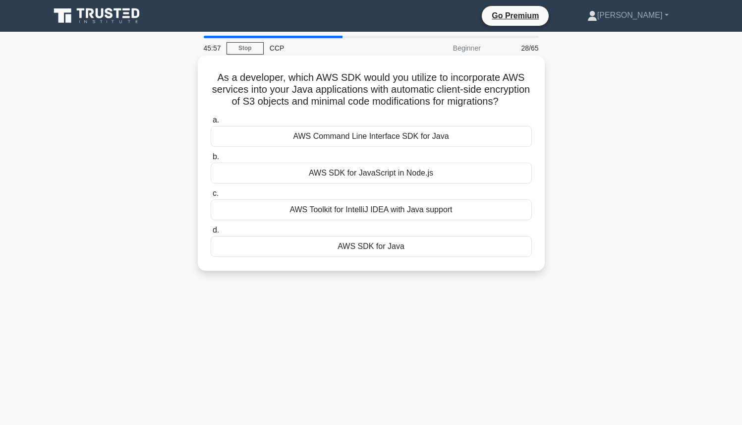
click at [323, 247] on div "AWS SDK for Java" at bounding box center [371, 246] width 321 height 21
click at [211, 233] on input "d. AWS SDK for Java" at bounding box center [211, 230] width 0 height 6
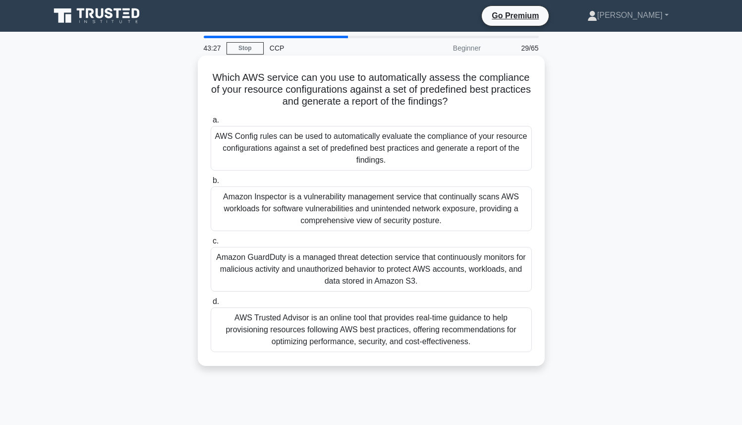
click at [324, 225] on div "Amazon Inspector is a vulnerability management service that continually scans A…" at bounding box center [371, 208] width 321 height 45
click at [211, 184] on input "b. Amazon Inspector is a vulnerability management service that continually scan…" at bounding box center [211, 180] width 0 height 6
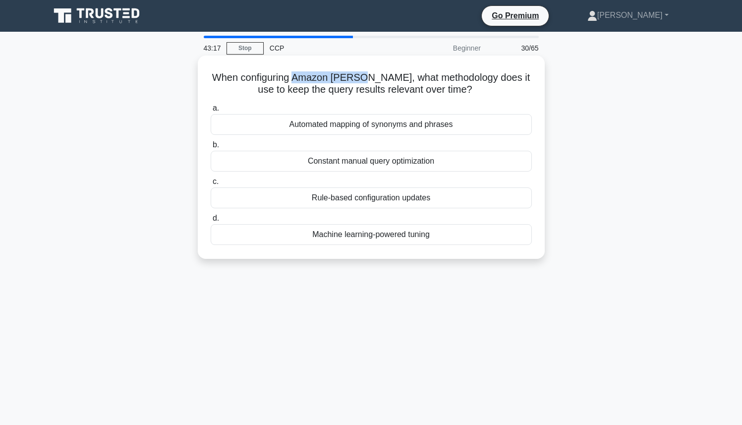
drag, startPoint x: 291, startPoint y: 78, endPoint x: 358, endPoint y: 78, distance: 67.4
click at [358, 78] on h5 "When configuring Amazon Kendra, what methodology does it use to keep the query …" at bounding box center [371, 83] width 323 height 25
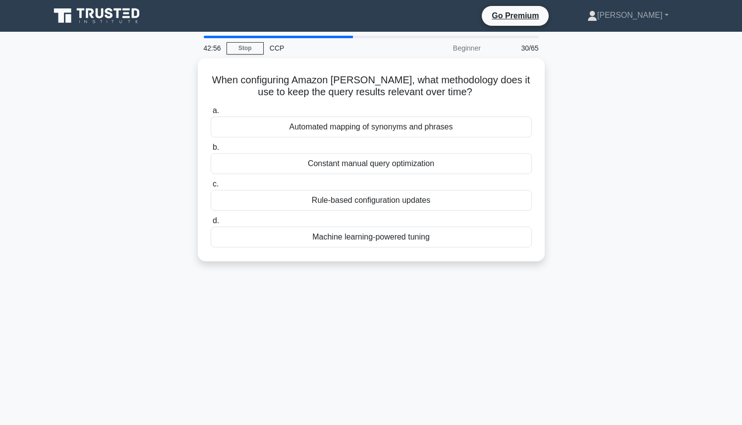
click at [87, 204] on div "When configuring Amazon Kendra, what methodology does it use to keep the query …" at bounding box center [371, 165] width 654 height 215
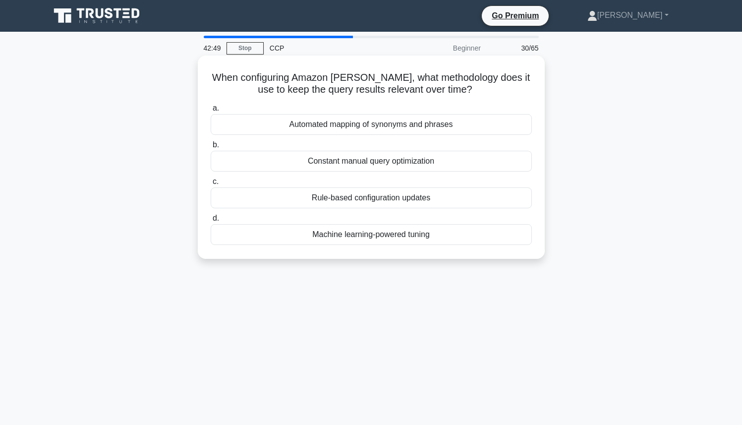
click at [366, 237] on div "Machine learning-powered tuning" at bounding box center [371, 234] width 321 height 21
click at [211, 221] on input "d. Machine learning-powered tuning" at bounding box center [211, 218] width 0 height 6
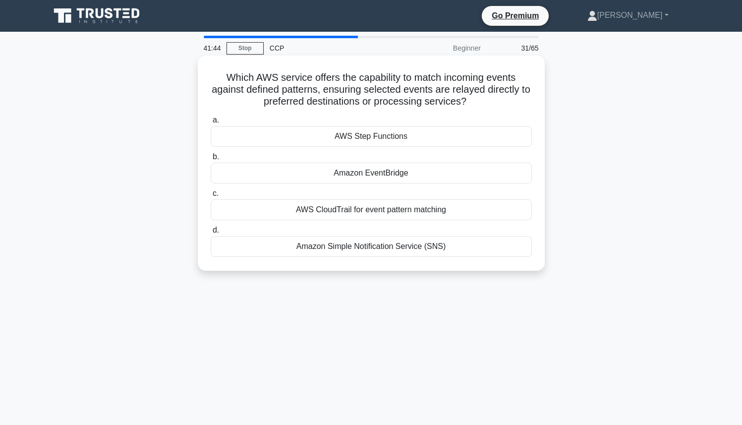
click at [365, 246] on div "Amazon Simple Notification Service (SNS)" at bounding box center [371, 246] width 321 height 21
click at [211, 233] on input "d. Amazon Simple Notification Service (SNS)" at bounding box center [211, 230] width 0 height 6
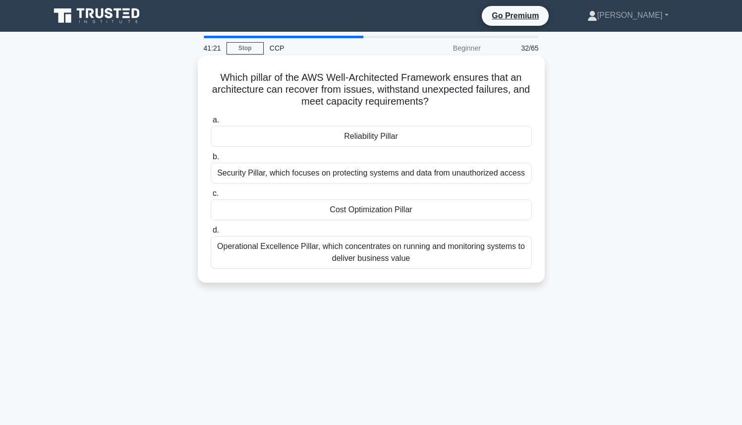
click at [359, 137] on div "Reliability Pillar" at bounding box center [371, 136] width 321 height 21
click at [211, 123] on input "a. Reliability Pillar" at bounding box center [211, 120] width 0 height 6
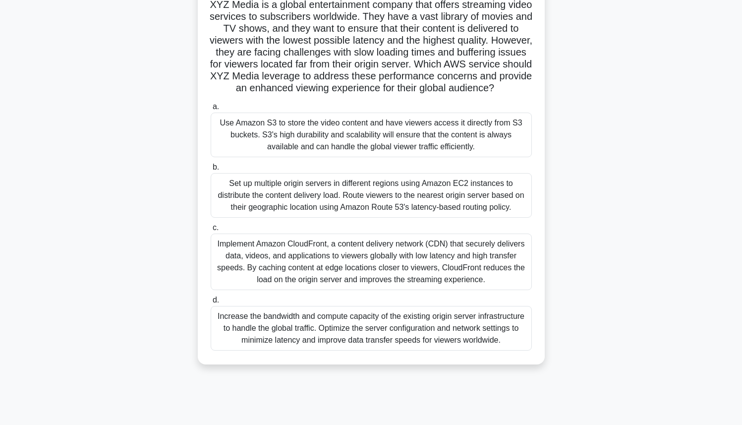
scroll to position [76, 0]
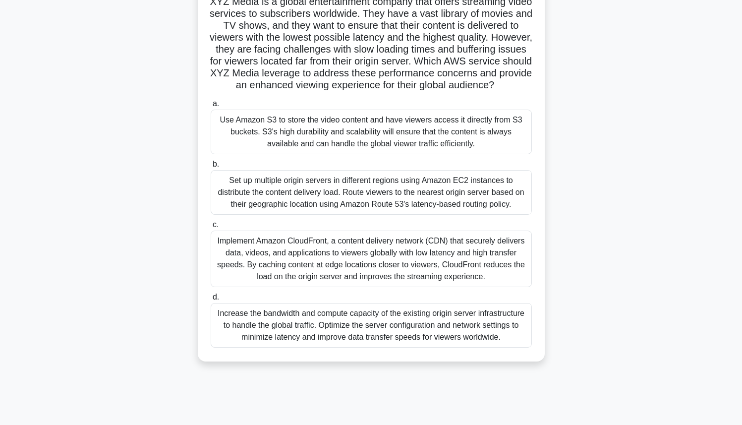
click at [436, 252] on div "Implement Amazon CloudFront, a content delivery network (CDN) that securely del…" at bounding box center [371, 258] width 321 height 56
click at [211, 228] on input "c. Implement Amazon CloudFront, a content delivery network (CDN) that securely …" at bounding box center [211, 224] width 0 height 6
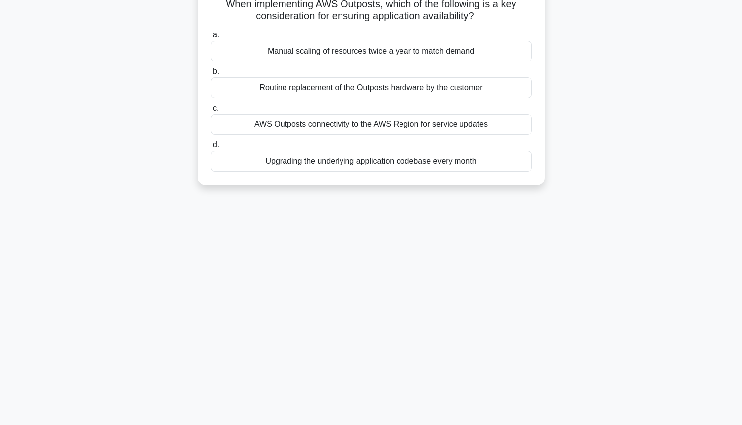
click at [436, 252] on div "40:17 Stop CCP Beginner 33/65 When implementing AWS Outposts, which of the foll…" at bounding box center [371, 207] width 654 height 495
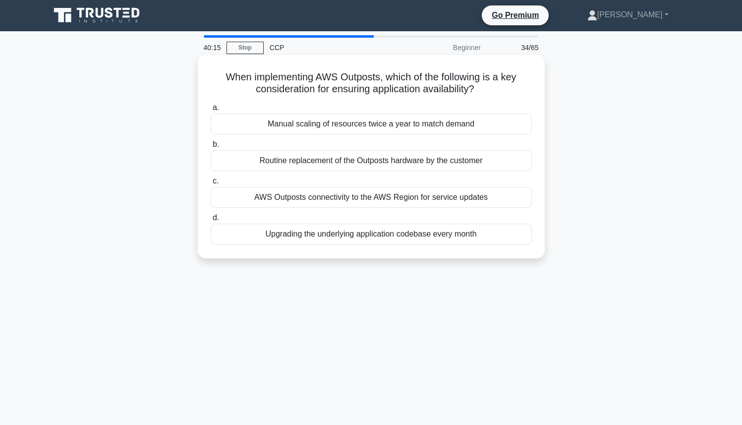
scroll to position [0, 0]
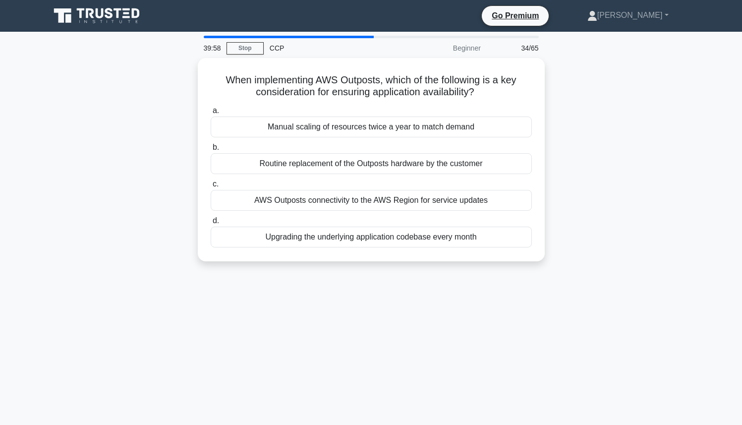
click at [602, 194] on div "When implementing AWS Outposts, which of the following is a key consideration f…" at bounding box center [371, 165] width 654 height 215
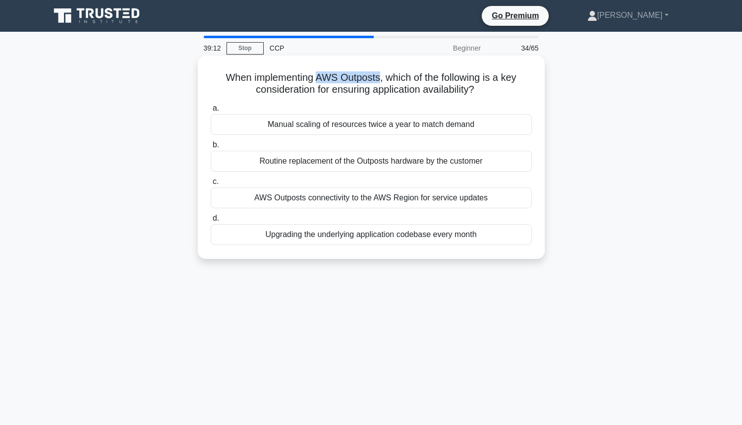
drag, startPoint x: 316, startPoint y: 77, endPoint x: 376, endPoint y: 72, distance: 60.2
click at [376, 72] on h5 "When implementing AWS Outposts, which of the following is a key consideration f…" at bounding box center [371, 83] width 323 height 25
copy h5 "AWS Outposts"
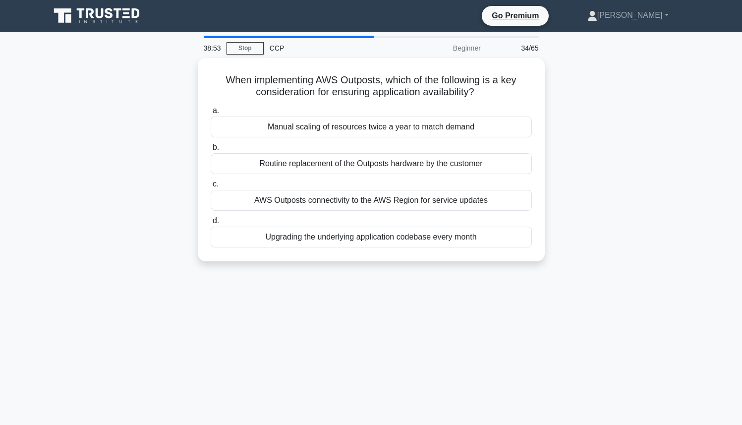
click at [126, 100] on div "When implementing AWS Outposts, which of the following is a key consideration f…" at bounding box center [371, 165] width 654 height 215
click at [118, 132] on div "When implementing AWS Outposts, which of the following is a key consideration f…" at bounding box center [371, 165] width 654 height 215
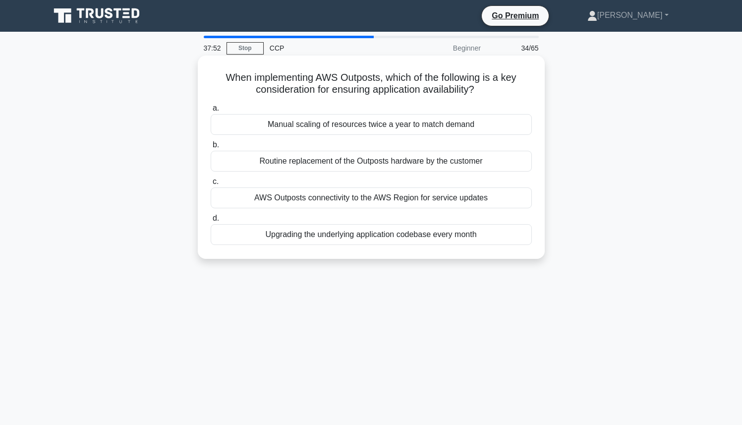
click at [360, 160] on div "Routine replacement of the Outposts hardware by the customer" at bounding box center [371, 161] width 321 height 21
click at [211, 148] on input "b. Routine replacement of the Outposts hardware by the customer" at bounding box center [211, 145] width 0 height 6
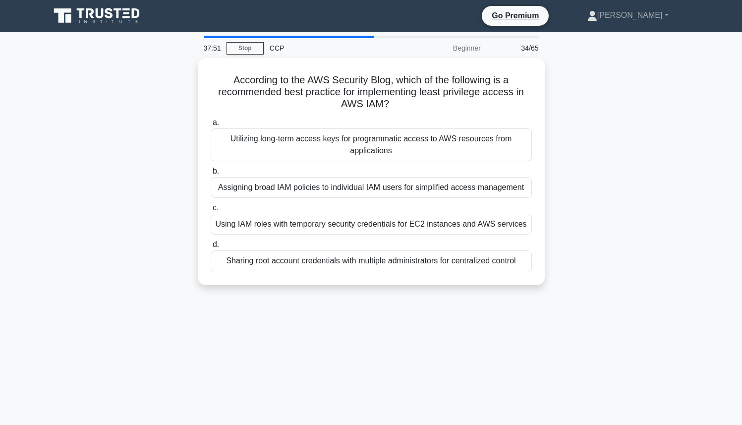
click at [149, 162] on div "According to the AWS Security Blog, which of the following is a recommended bes…" at bounding box center [371, 177] width 654 height 239
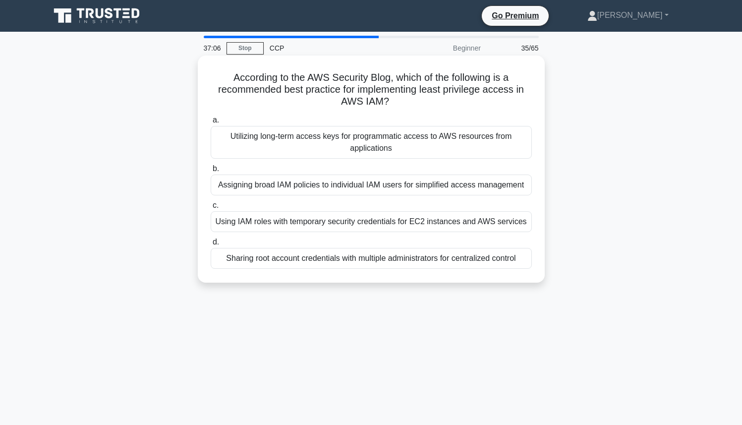
click at [385, 186] on div "Assigning broad IAM policies to individual IAM users for simplified access mana…" at bounding box center [371, 184] width 321 height 21
click at [211, 172] on input "b. Assigning broad IAM policies to individual IAM users for simplified access m…" at bounding box center [211, 168] width 0 height 6
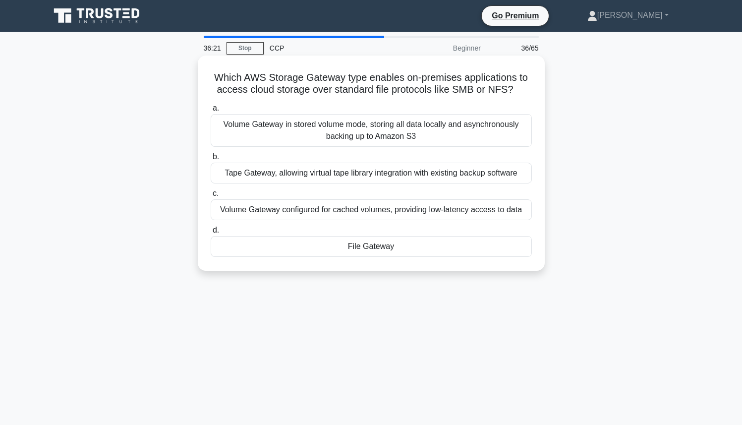
click at [359, 141] on div "Volume Gateway in stored volume mode, storing all data locally and asynchronous…" at bounding box center [371, 130] width 321 height 33
click at [211, 111] on input "a. Volume Gateway in stored volume mode, storing all data locally and asynchron…" at bounding box center [211, 108] width 0 height 6
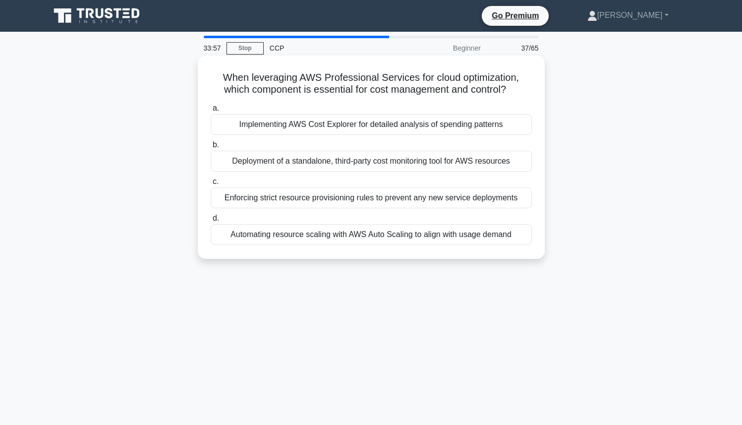
click at [417, 125] on div "Implementing AWS Cost Explorer for detailed analysis of spending patterns" at bounding box center [371, 124] width 321 height 21
click at [211, 111] on input "a. Implementing AWS Cost Explorer for detailed analysis of spending patterns" at bounding box center [211, 108] width 0 height 6
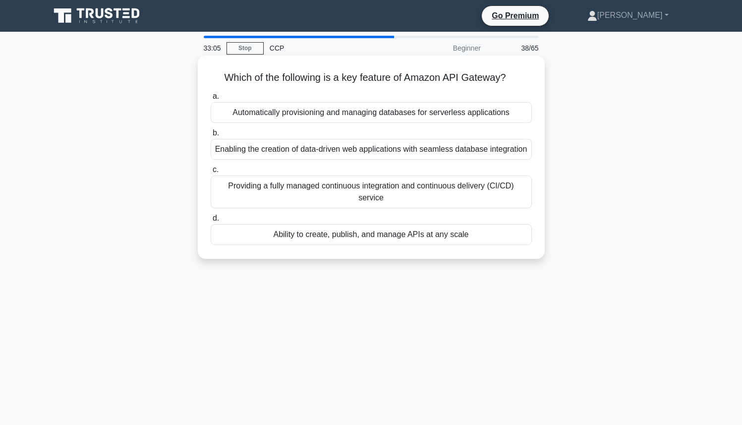
click at [368, 236] on div "Ability to create, publish, and manage APIs at any scale" at bounding box center [371, 234] width 321 height 21
click at [211, 221] on input "d. Ability to create, publish, and manage APIs at any scale" at bounding box center [211, 218] width 0 height 6
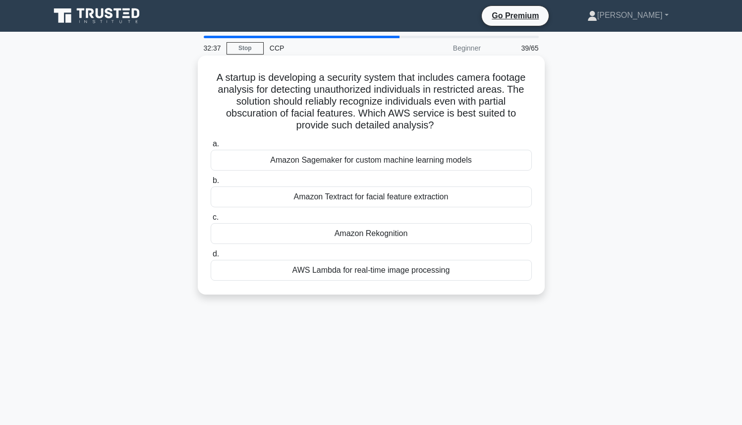
click at [354, 230] on div "Amazon Rekognition" at bounding box center [371, 233] width 321 height 21
click at [211, 220] on input "c. Amazon Rekognition" at bounding box center [211, 217] width 0 height 6
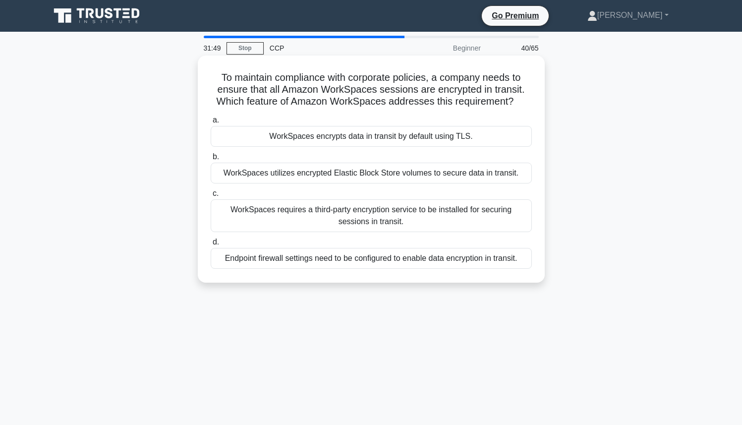
click at [457, 176] on div "WorkSpaces utilizes encrypted Elastic Block Store volumes to secure data in tra…" at bounding box center [371, 172] width 321 height 21
click at [211, 160] on input "b. WorkSpaces utilizes encrypted Elastic Block Store volumes to secure data in …" at bounding box center [211, 157] width 0 height 6
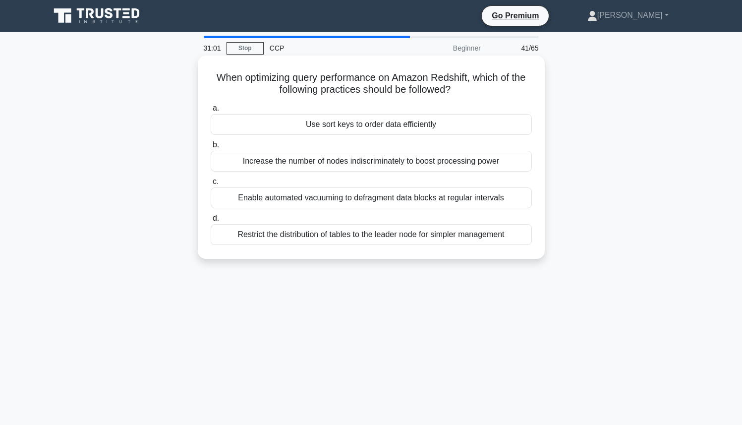
click at [413, 129] on div "Use sort keys to order data efficiently" at bounding box center [371, 124] width 321 height 21
click at [211, 111] on input "a. Use sort keys to order data efficiently" at bounding box center [211, 108] width 0 height 6
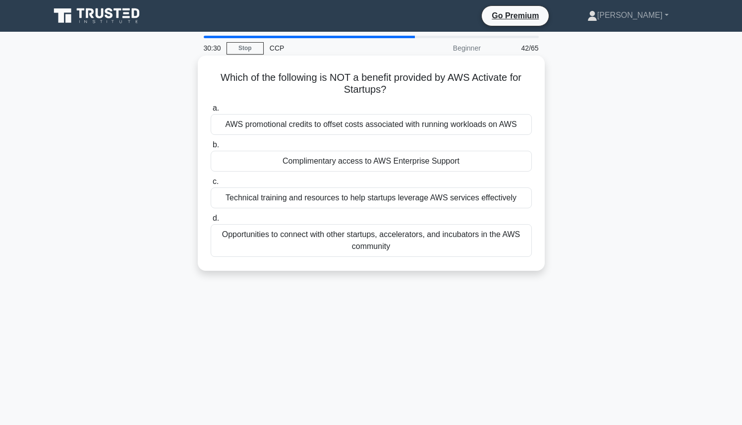
click at [325, 242] on div "Opportunities to connect with other startups, accelerators, and incubators in t…" at bounding box center [371, 240] width 321 height 33
click at [211, 221] on input "d. Opportunities to connect with other startups, accelerators, and incubators i…" at bounding box center [211, 218] width 0 height 6
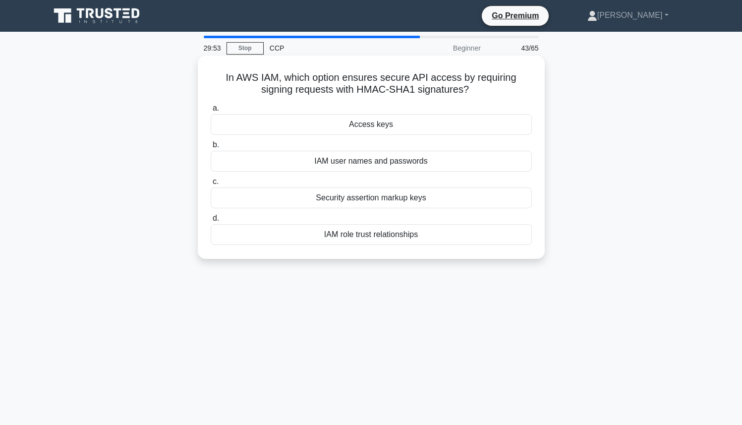
click at [488, 117] on div "Access keys" at bounding box center [371, 124] width 321 height 21
click at [211, 111] on input "a. Access keys" at bounding box center [211, 108] width 0 height 6
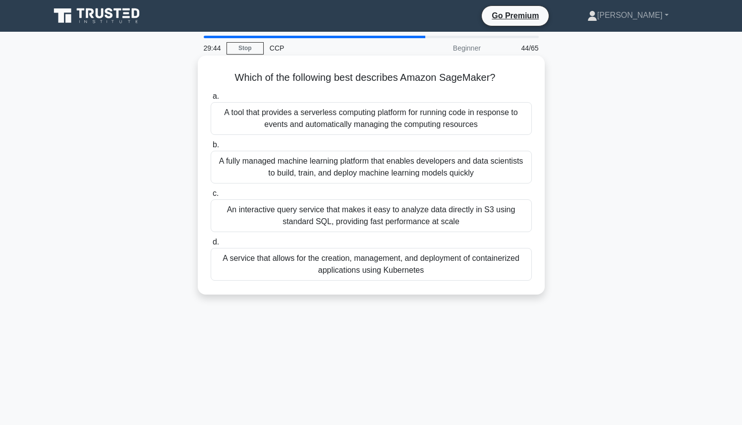
click at [455, 79] on h5 "Which of the following best describes Amazon SageMaker? .spinner_0XTQ{transform…" at bounding box center [371, 77] width 323 height 13
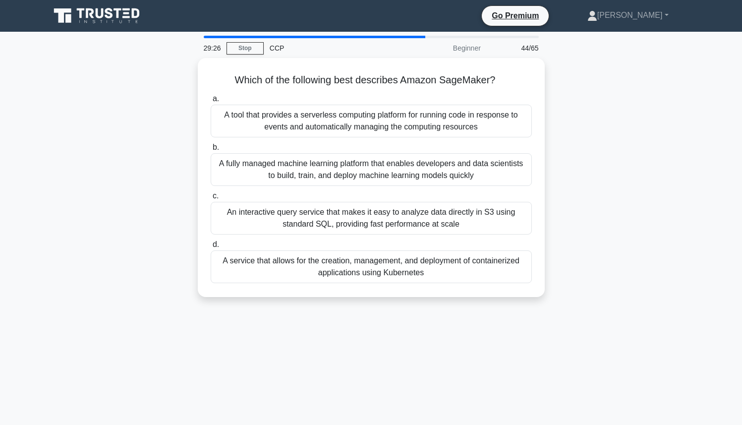
click at [75, 192] on div "Which of the following best describes Amazon SageMaker? .spinner_0XTQ{transform…" at bounding box center [371, 183] width 654 height 251
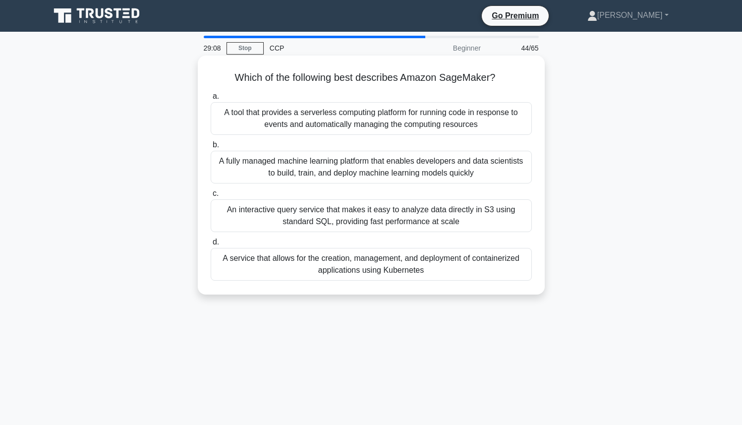
click at [311, 159] on div "A fully managed machine learning platform that enables developers and data scie…" at bounding box center [371, 167] width 321 height 33
click at [211, 148] on input "b. A fully managed machine learning platform that enables developers and data s…" at bounding box center [211, 145] width 0 height 6
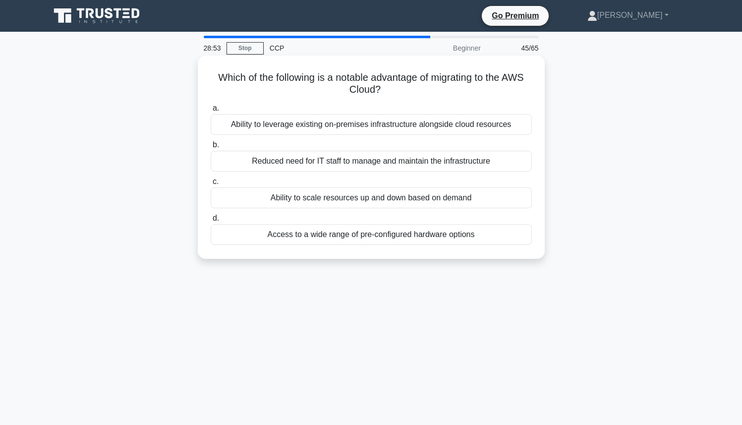
click at [494, 127] on div "Ability to leverage existing on-premises infrastructure alongside cloud resourc…" at bounding box center [371, 124] width 321 height 21
click at [211, 111] on input "a. Ability to leverage existing on-premises infrastructure alongside cloud reso…" at bounding box center [211, 108] width 0 height 6
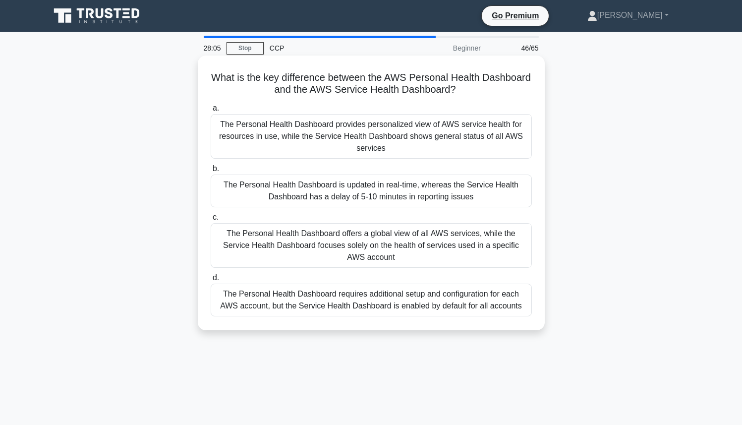
click at [492, 147] on div "The Personal Health Dashboard provides personalized view of AWS service health …" at bounding box center [371, 136] width 321 height 45
click at [211, 111] on input "a. The Personal Health Dashboard provides personalized view of AWS service heal…" at bounding box center [211, 108] width 0 height 6
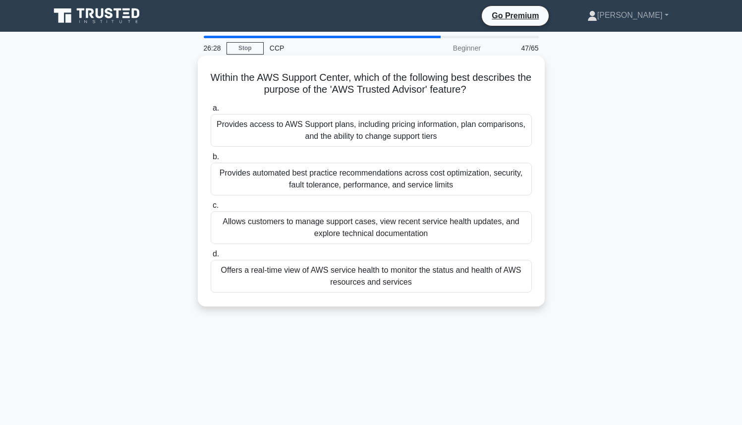
click at [382, 184] on div "Provides automated best practice recommendations across cost optimization, secu…" at bounding box center [371, 178] width 321 height 33
click at [211, 160] on input "b. Provides automated best practice recommendations across cost optimization, s…" at bounding box center [211, 157] width 0 height 6
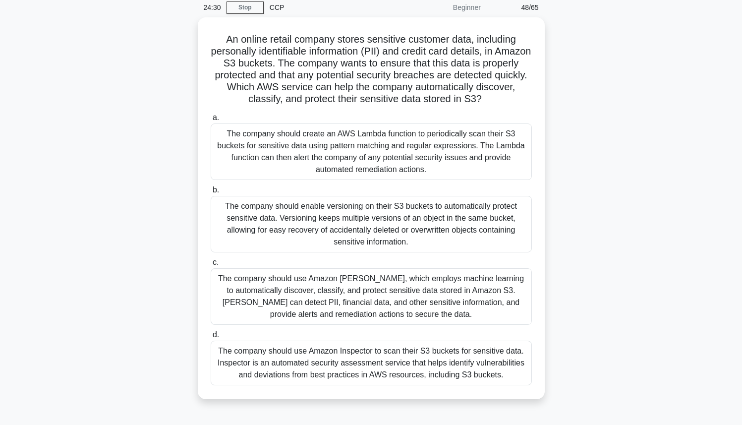
scroll to position [60, 0]
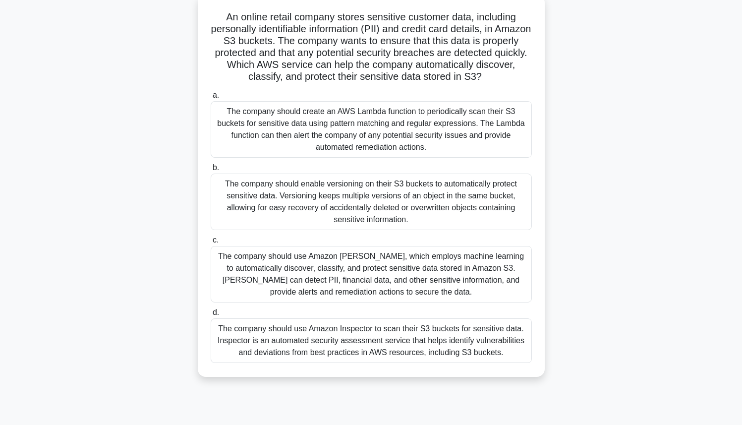
click at [460, 263] on div "The company should use Amazon Macie, which employs machine learning to automati…" at bounding box center [371, 274] width 321 height 56
click at [211, 243] on input "c. The company should use Amazon Macie, which employs machine learning to autom…" at bounding box center [211, 240] width 0 height 6
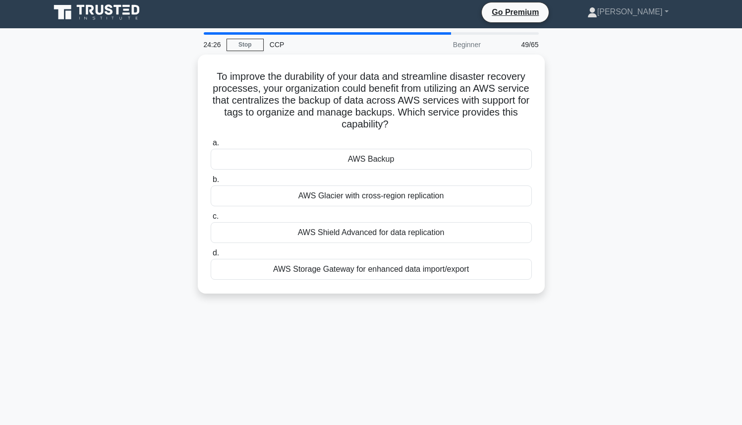
scroll to position [0, 0]
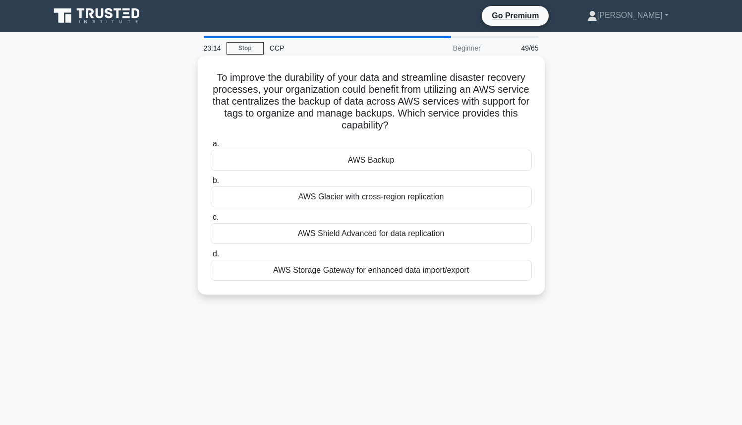
click at [449, 164] on div "AWS Backup" at bounding box center [371, 160] width 321 height 21
click at [211, 147] on input "a. AWS Backup" at bounding box center [211, 144] width 0 height 6
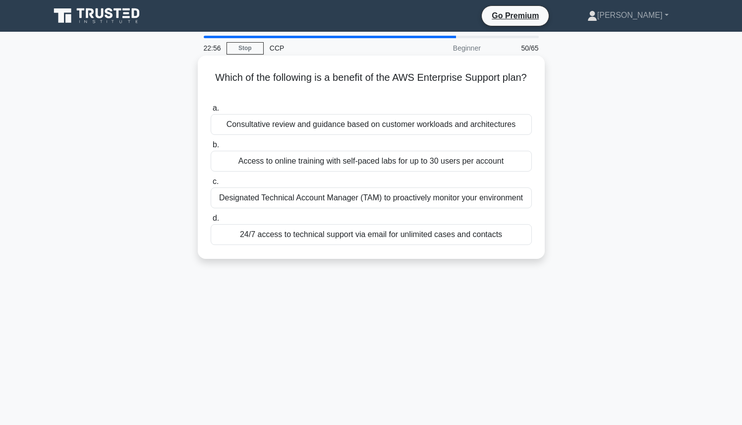
click at [493, 230] on div "24/7 access to technical support via email for unlimited cases and contacts" at bounding box center [371, 234] width 321 height 21
click at [211, 221] on input "d. 24/7 access to technical support via email for unlimited cases and contacts" at bounding box center [211, 218] width 0 height 6
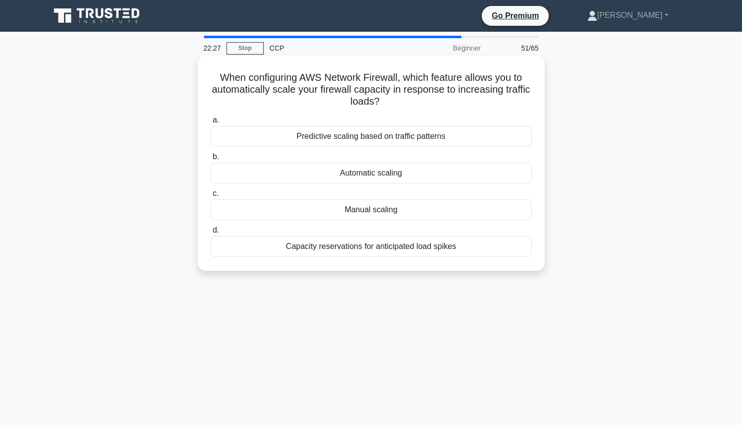
click at [501, 177] on div "Automatic scaling" at bounding box center [371, 172] width 321 height 21
click at [211, 160] on input "b. Automatic scaling" at bounding box center [211, 157] width 0 height 6
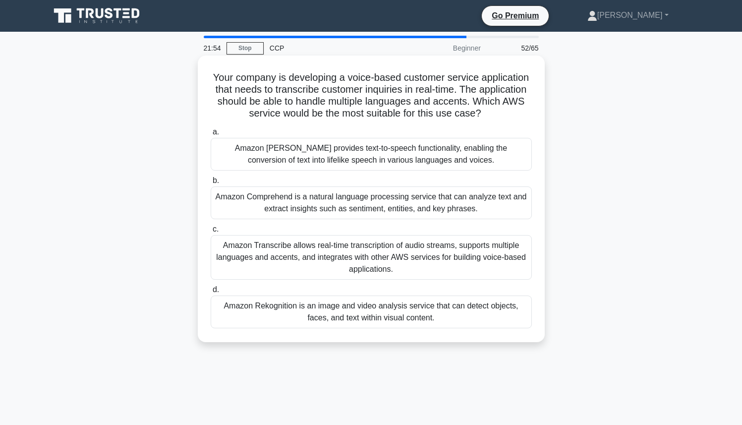
click at [504, 246] on div "Amazon Transcribe allows real-time transcription of audio streams, supports mul…" at bounding box center [371, 257] width 321 height 45
click at [211, 232] on input "c. Amazon Transcribe allows real-time transcription of audio streams, supports …" at bounding box center [211, 229] width 0 height 6
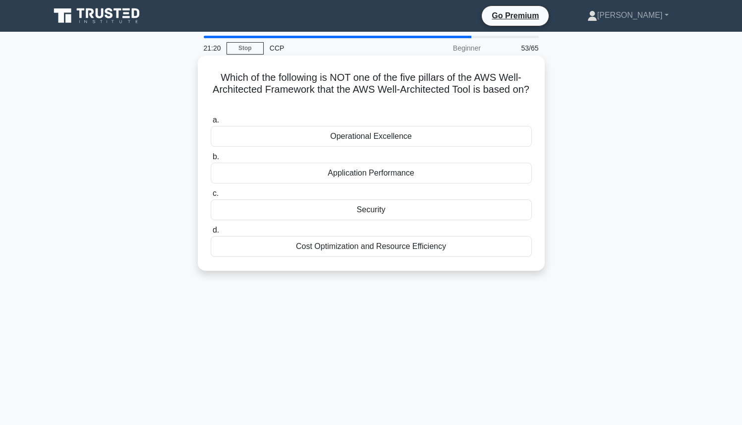
click at [466, 179] on div "Application Performance" at bounding box center [371, 172] width 321 height 21
click at [211, 160] on input "b. Application Performance" at bounding box center [211, 157] width 0 height 6
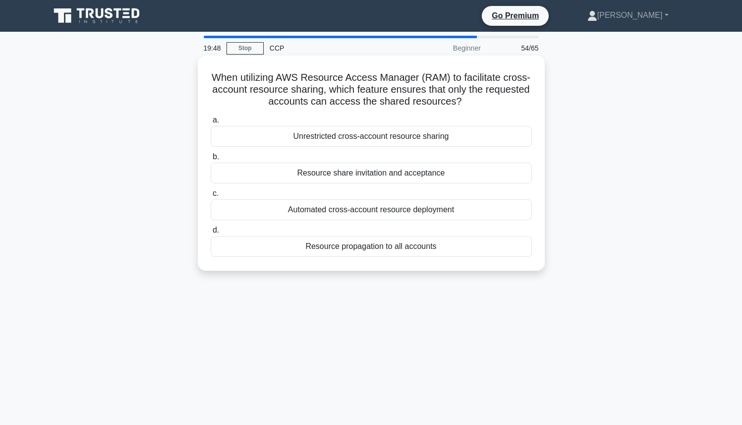
click at [408, 240] on div "Resource propagation to all accounts" at bounding box center [371, 246] width 321 height 21
click at [211, 233] on input "d. Resource propagation to all accounts" at bounding box center [211, 230] width 0 height 6
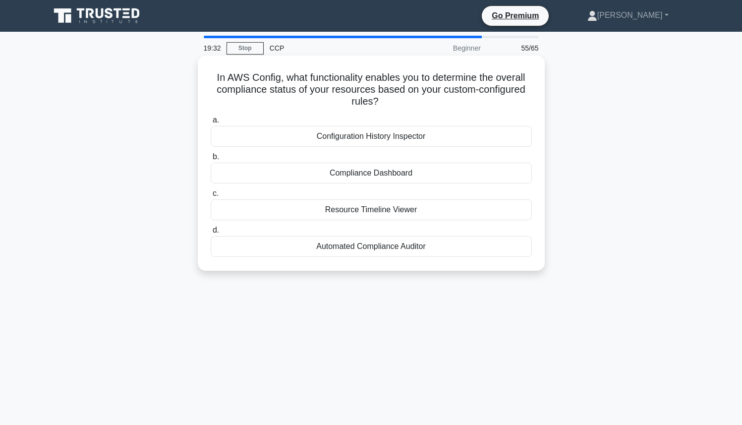
click at [370, 247] on div "Automated Compliance Auditor" at bounding box center [371, 246] width 321 height 21
click at [211, 233] on input "d. Automated Compliance Auditor" at bounding box center [211, 230] width 0 height 6
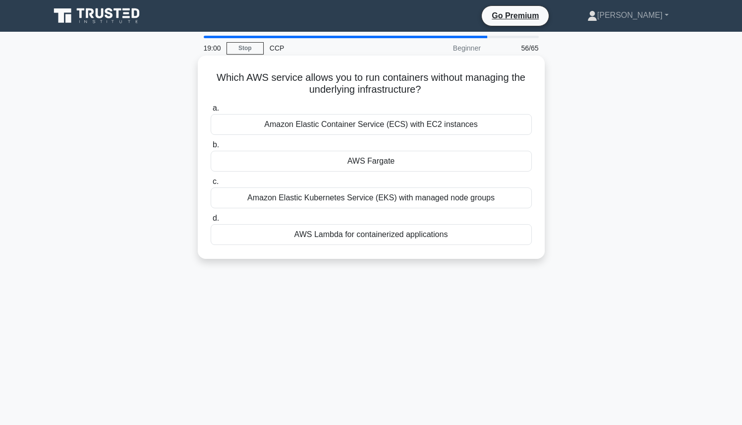
click at [364, 82] on h5 "Which AWS service allows you to run containers without managing the underlying …" at bounding box center [371, 83] width 323 height 25
click at [365, 82] on h5 "Which AWS service allows you to run containers without managing the underlying …" at bounding box center [371, 83] width 323 height 25
click at [368, 78] on h5 "Which AWS service allows you to run containers without managing the underlying …" at bounding box center [371, 83] width 323 height 25
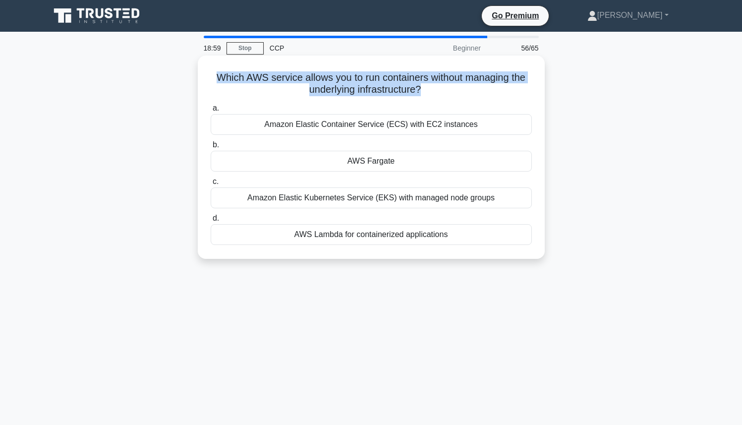
click at [368, 78] on h5 "Which AWS service allows you to run containers without managing the underlying …" at bounding box center [371, 83] width 323 height 25
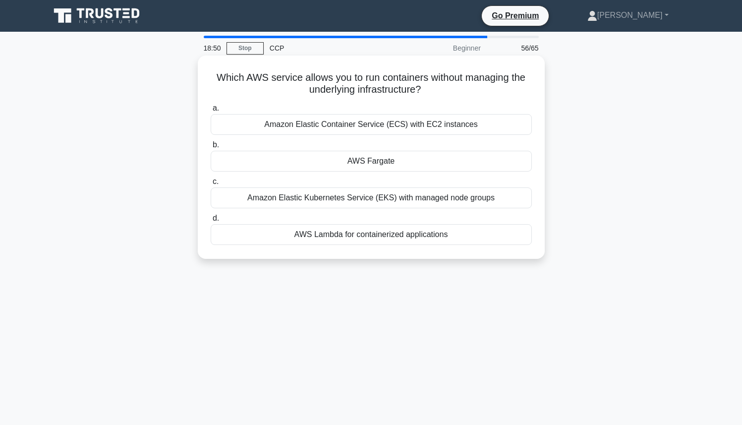
click at [318, 121] on div "Amazon Elastic Container Service (ECS) with EC2 instances" at bounding box center [371, 124] width 321 height 21
click at [211, 111] on input "a. Amazon Elastic Container Service (ECS) with EC2 instances" at bounding box center [211, 108] width 0 height 6
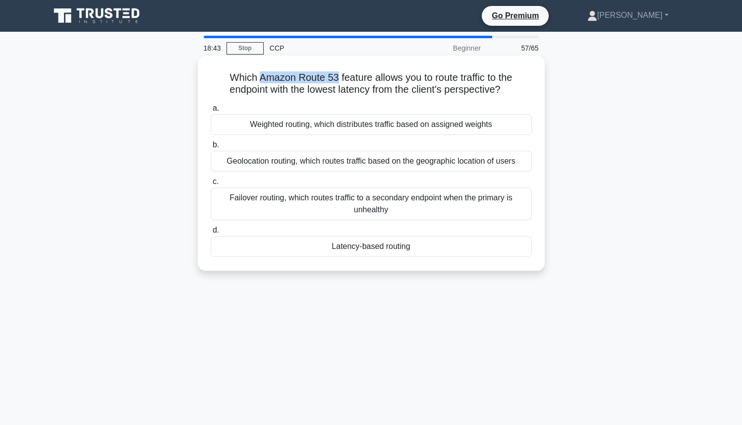
drag, startPoint x: 279, startPoint y: 78, endPoint x: 336, endPoint y: 74, distance: 56.6
click at [336, 74] on h5 "Which Amazon Route 53 feature allows you to route traffic to the endpoint with …" at bounding box center [371, 83] width 323 height 25
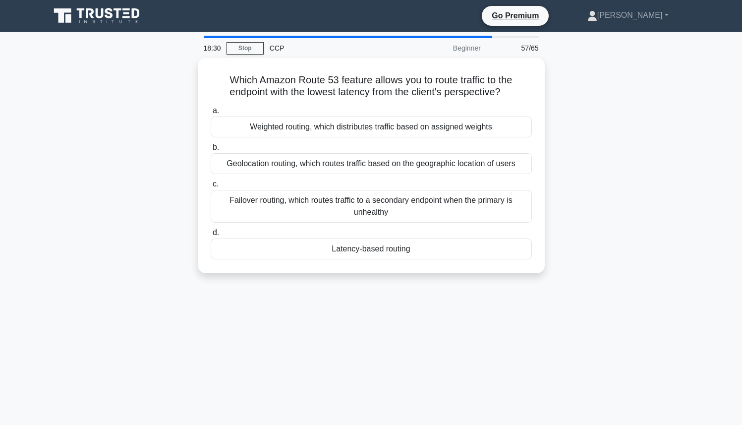
click at [124, 84] on div "Which Amazon Route 53 feature allows you to route traffic to the endpoint with …" at bounding box center [371, 171] width 654 height 227
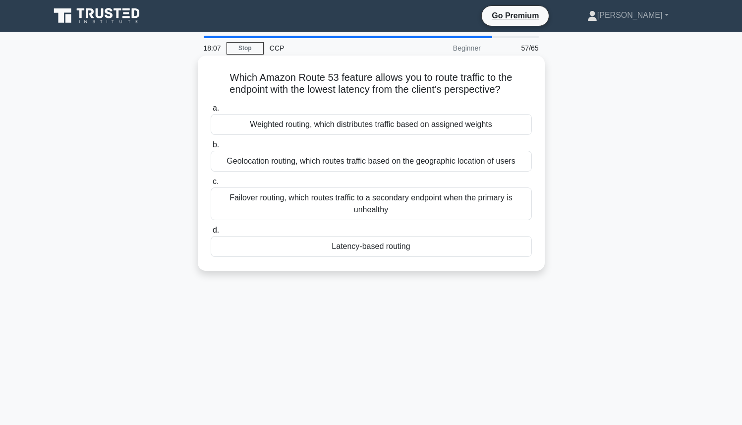
click at [290, 248] on div "Latency-based routing" at bounding box center [371, 246] width 321 height 21
click at [211, 233] on input "d. Latency-based routing" at bounding box center [211, 230] width 0 height 6
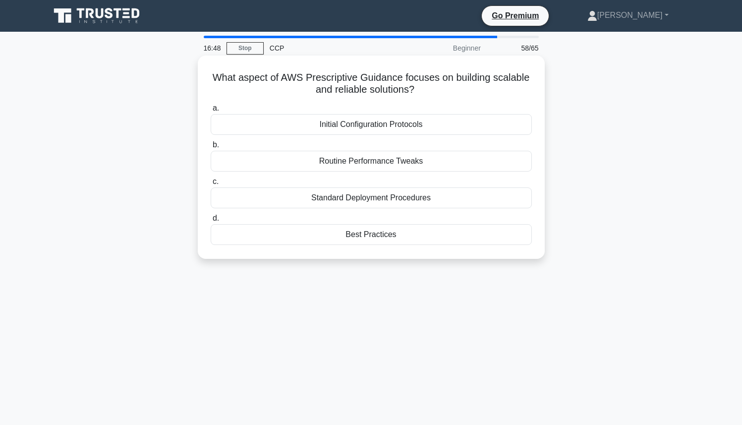
click at [327, 201] on div "Standard Deployment Procedures" at bounding box center [371, 197] width 321 height 21
click at [211, 185] on input "c. Standard Deployment Procedures" at bounding box center [211, 181] width 0 height 6
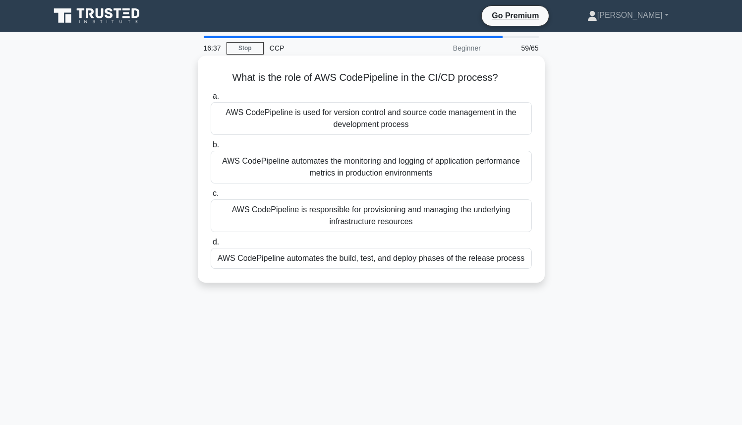
click at [451, 263] on div "AWS CodePipeline automates the build, test, and deploy phases of the release pr…" at bounding box center [371, 258] width 321 height 21
click at [211, 245] on input "d. AWS CodePipeline automates the build, test, and deploy phases of the release…" at bounding box center [211, 242] width 0 height 6
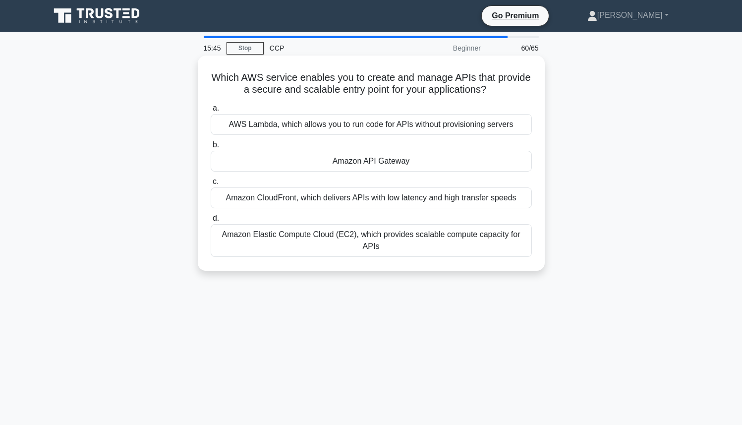
click at [376, 128] on div "AWS Lambda, which allows you to run code for APIs without provisioning servers" at bounding box center [371, 124] width 321 height 21
click at [211, 111] on input "a. AWS Lambda, which allows you to run code for APIs without provisioning serve…" at bounding box center [211, 108] width 0 height 6
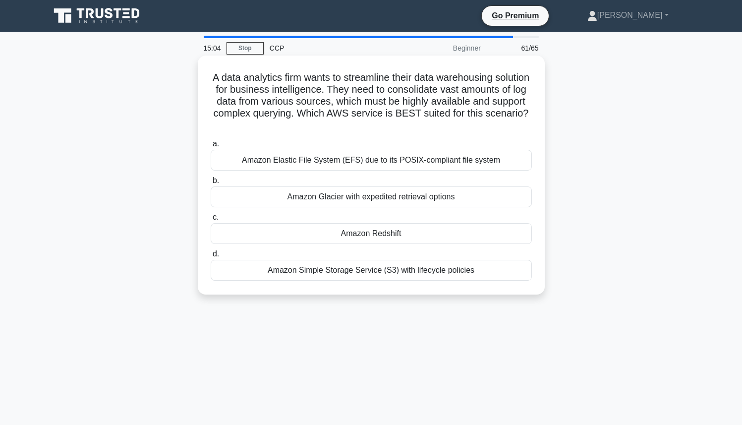
click at [381, 193] on div "Amazon Glacier with expedited retrieval options" at bounding box center [371, 196] width 321 height 21
click at [211, 184] on input "b. Amazon Glacier with expedited retrieval options" at bounding box center [211, 180] width 0 height 6
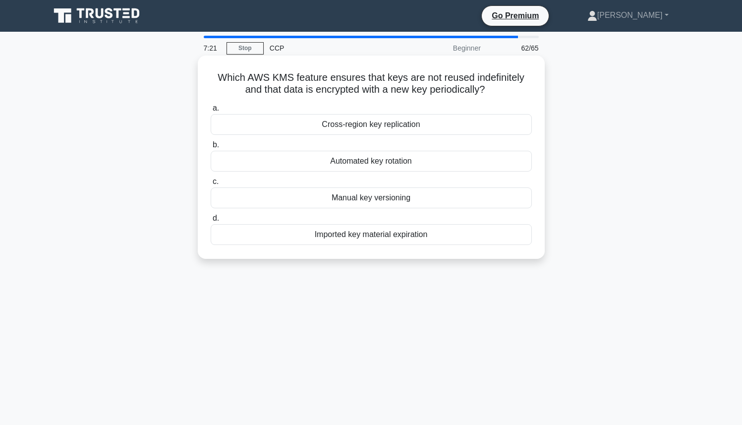
click at [389, 160] on div "Automated key rotation" at bounding box center [371, 161] width 321 height 21
click at [211, 148] on input "b. Automated key rotation" at bounding box center [211, 145] width 0 height 6
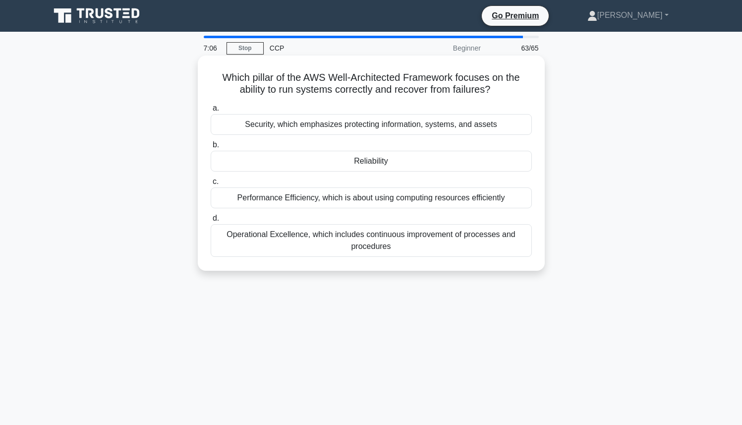
click at [372, 161] on div "Reliability" at bounding box center [371, 161] width 321 height 21
click at [211, 148] on input "b. Reliability" at bounding box center [211, 145] width 0 height 6
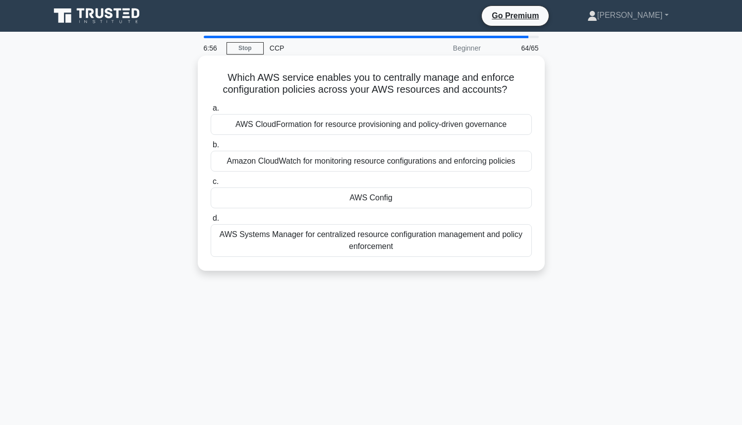
click at [387, 197] on div "AWS Config" at bounding box center [371, 197] width 321 height 21
click at [211, 185] on input "c. AWS Config" at bounding box center [211, 181] width 0 height 6
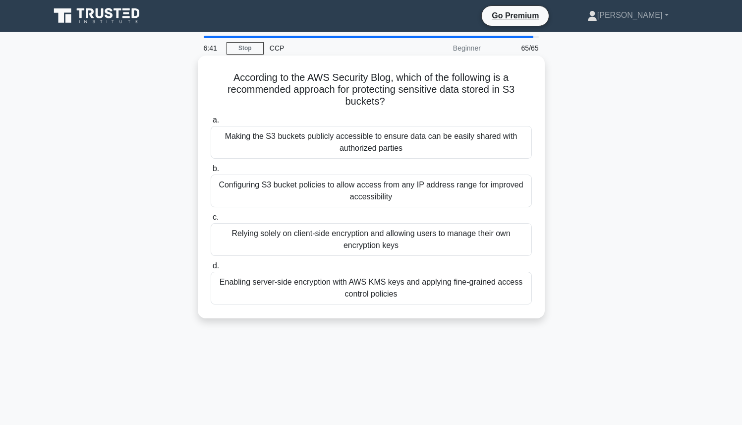
click at [343, 290] on div "Enabling server-side encryption with AWS KMS keys and applying fine-grained acc…" at bounding box center [371, 287] width 321 height 33
click at [211, 269] on input "d. Enabling server-side encryption with AWS KMS keys and applying fine-grained …" at bounding box center [211, 266] width 0 height 6
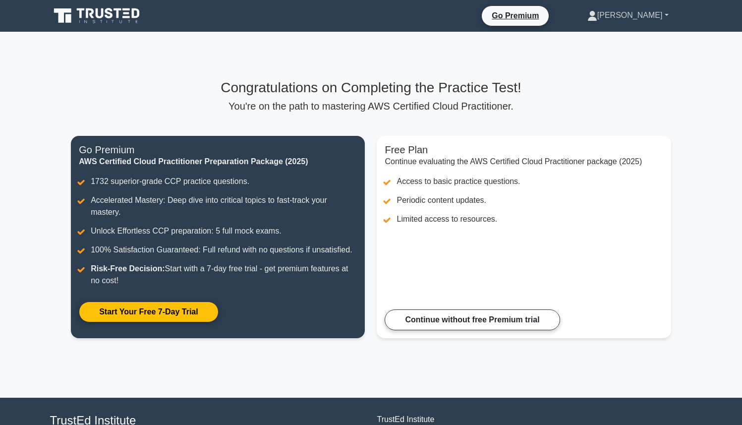
click at [664, 19] on link "[PERSON_NAME]" at bounding box center [627, 15] width 129 height 20
click at [707, 129] on main "Congratulations on Completing the Practice Test! You're on the path to masterin…" at bounding box center [371, 215] width 742 height 366
